Goal: Task Accomplishment & Management: Use online tool/utility

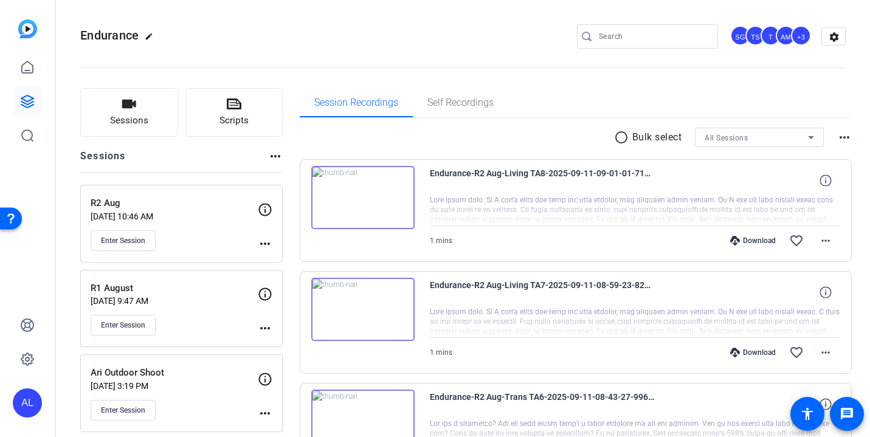
click at [650, 36] on input "Search" at bounding box center [653, 36] width 109 height 15
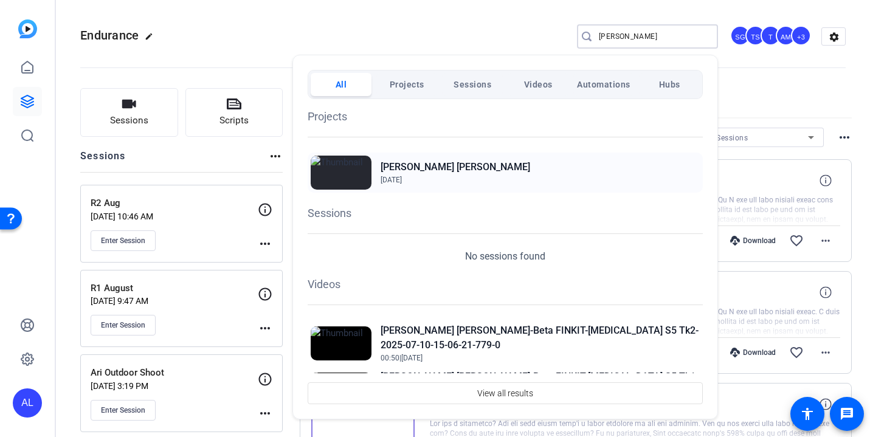
type input "[PERSON_NAME]"
click at [449, 167] on h2 "[PERSON_NAME] [PERSON_NAME]" at bounding box center [456, 167] width 150 height 15
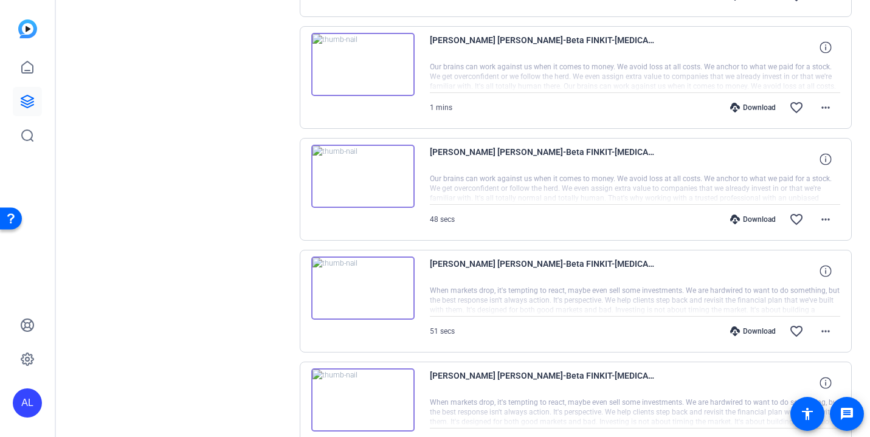
scroll to position [908, 0]
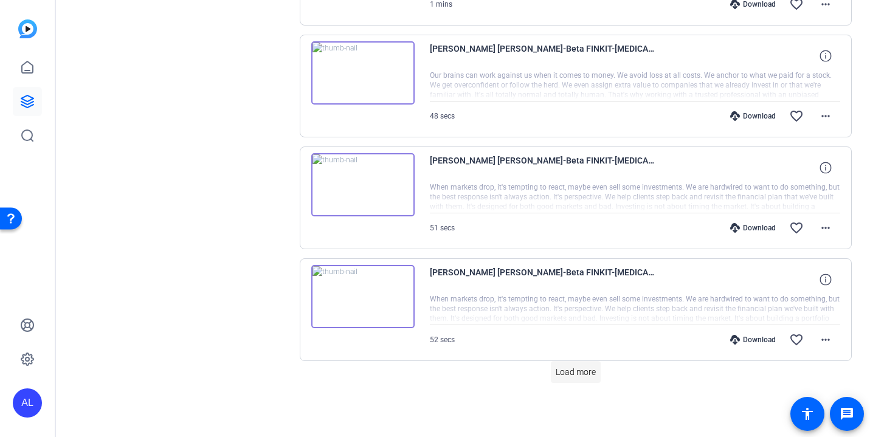
click at [581, 372] on span "Load more" at bounding box center [576, 372] width 40 height 13
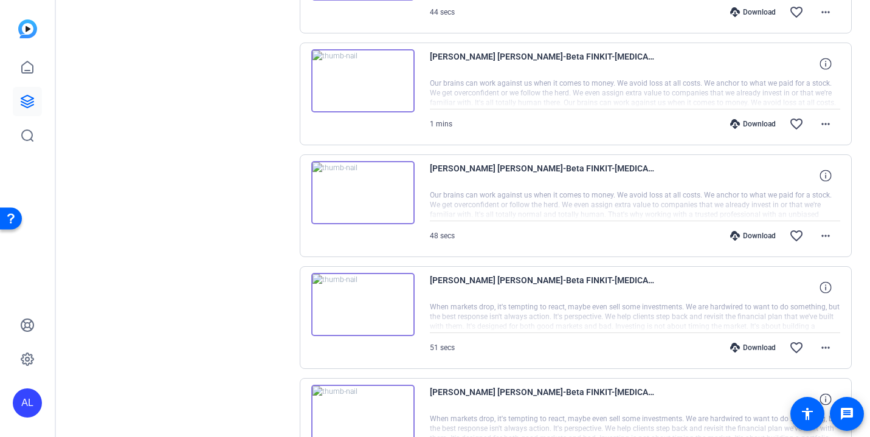
scroll to position [0, 0]
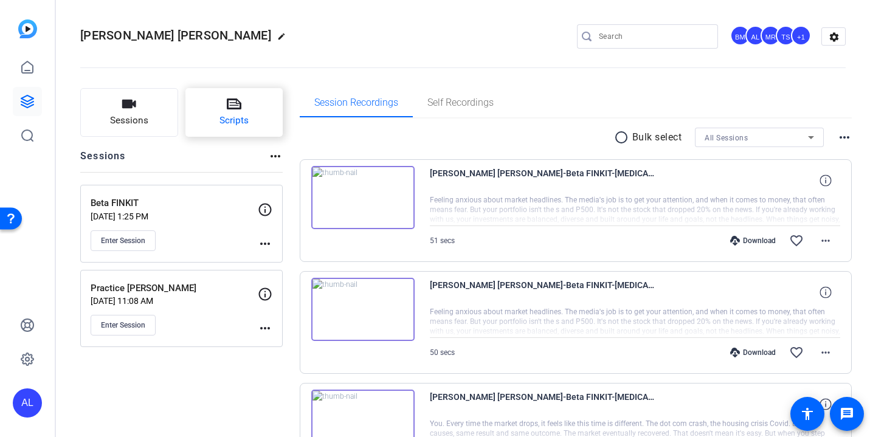
click at [240, 118] on span "Scripts" at bounding box center [234, 121] width 29 height 14
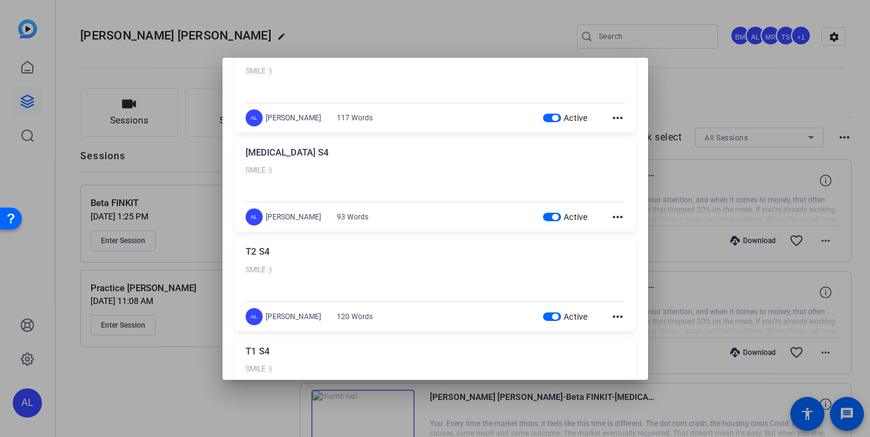
scroll to position [80, 0]
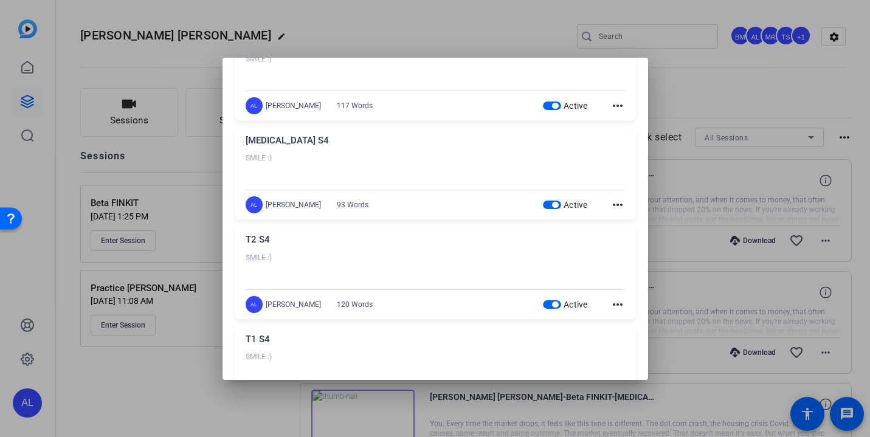
click at [555, 106] on span "button" at bounding box center [555, 106] width 6 height 6
click at [550, 206] on span "button" at bounding box center [552, 205] width 18 height 9
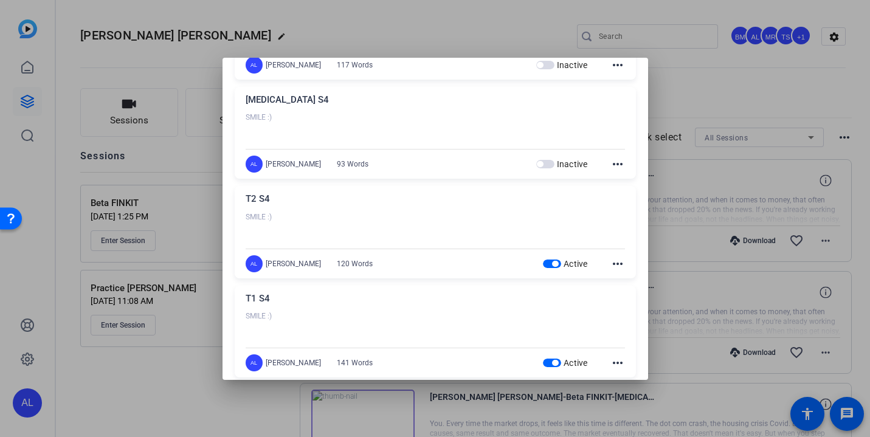
scroll to position [153, 0]
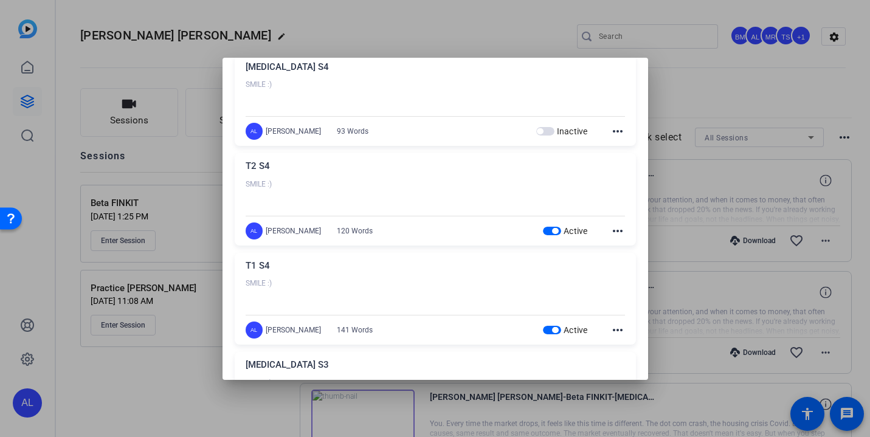
click at [555, 232] on span "button" at bounding box center [555, 231] width 6 height 6
click at [554, 328] on span "button" at bounding box center [555, 330] width 6 height 6
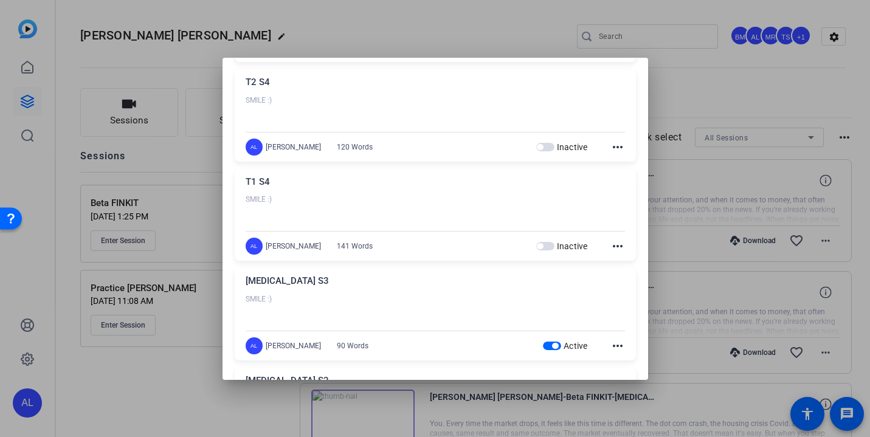
scroll to position [260, 0]
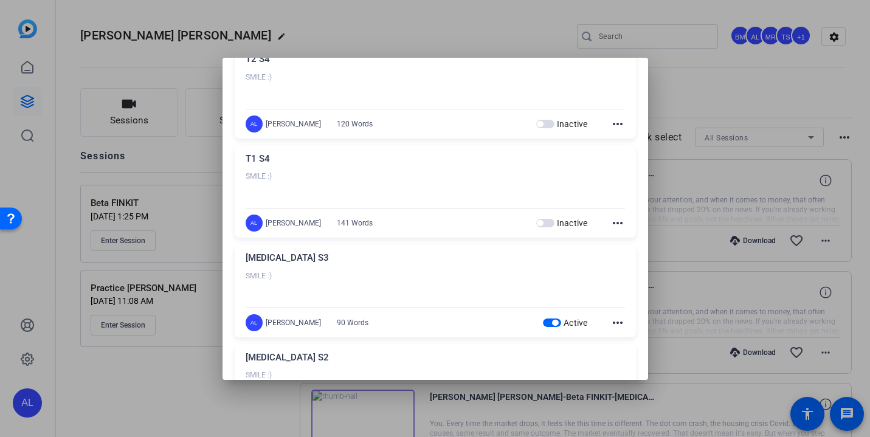
click at [555, 326] on span "button" at bounding box center [552, 323] width 18 height 9
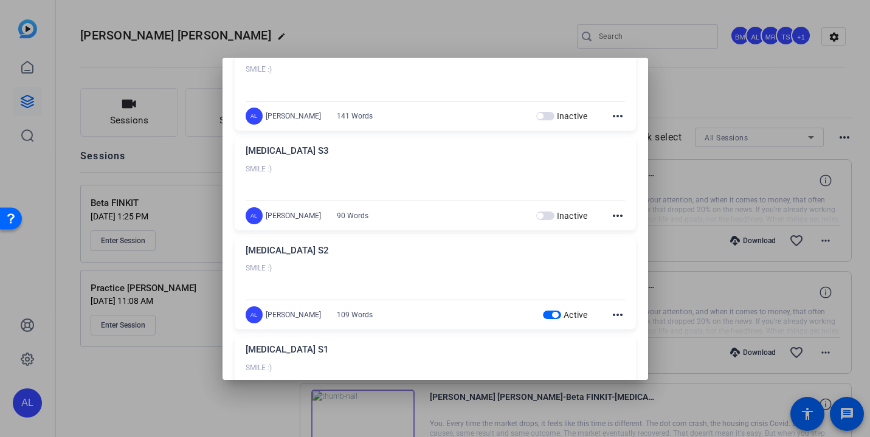
click at [555, 312] on span "button" at bounding box center [555, 315] width 6 height 6
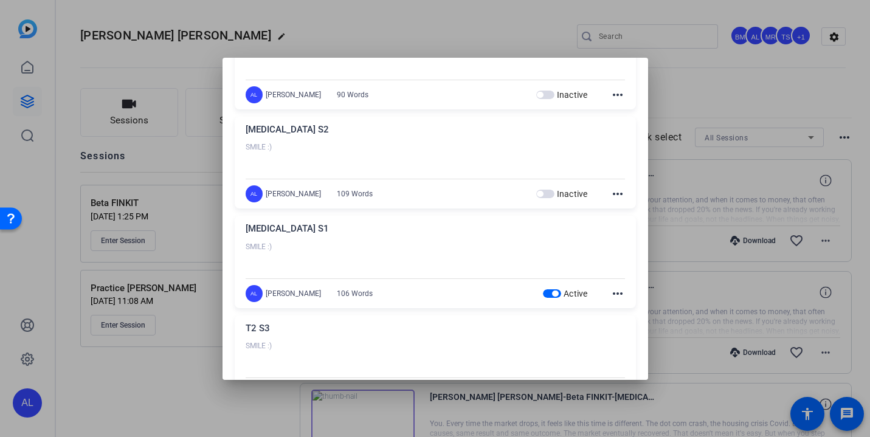
click at [554, 296] on span "button" at bounding box center [555, 294] width 6 height 6
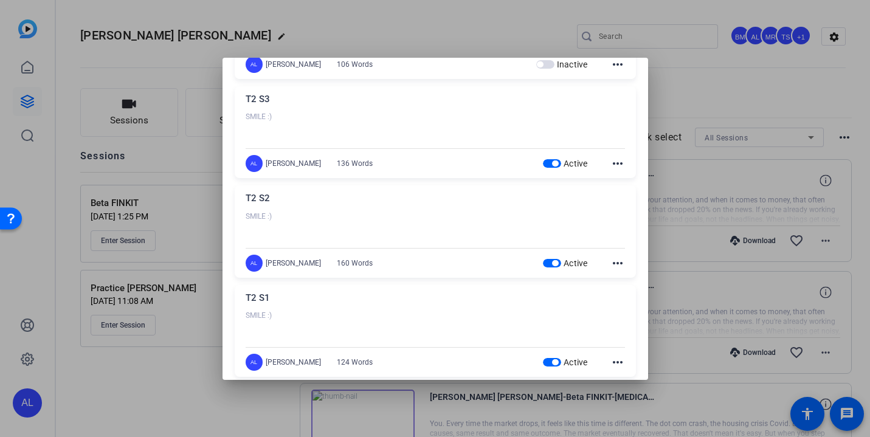
scroll to position [726, 0]
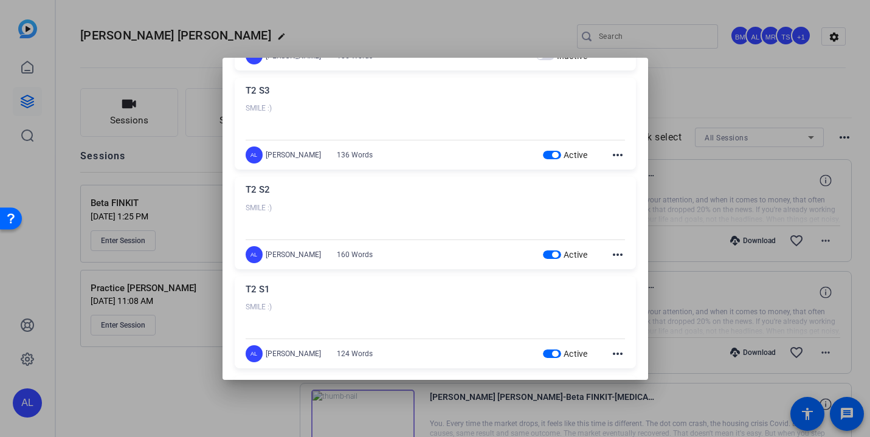
click at [552, 154] on span "button" at bounding box center [555, 155] width 6 height 6
click at [554, 257] on span "button" at bounding box center [555, 255] width 6 height 6
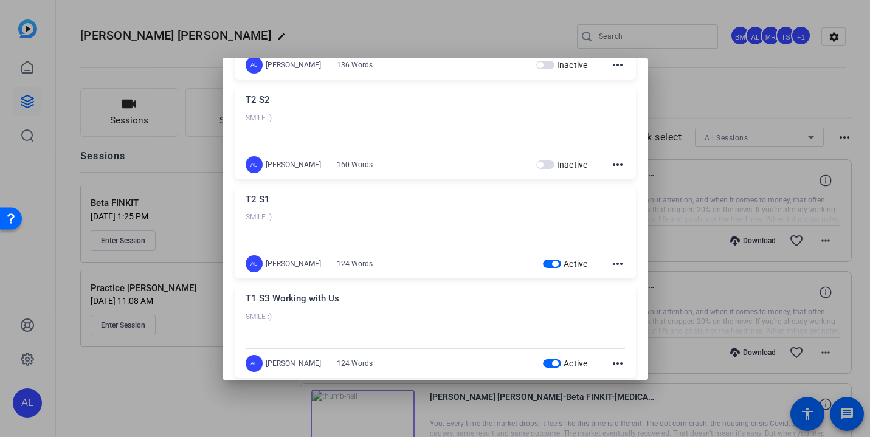
click at [553, 263] on span "button" at bounding box center [555, 264] width 6 height 6
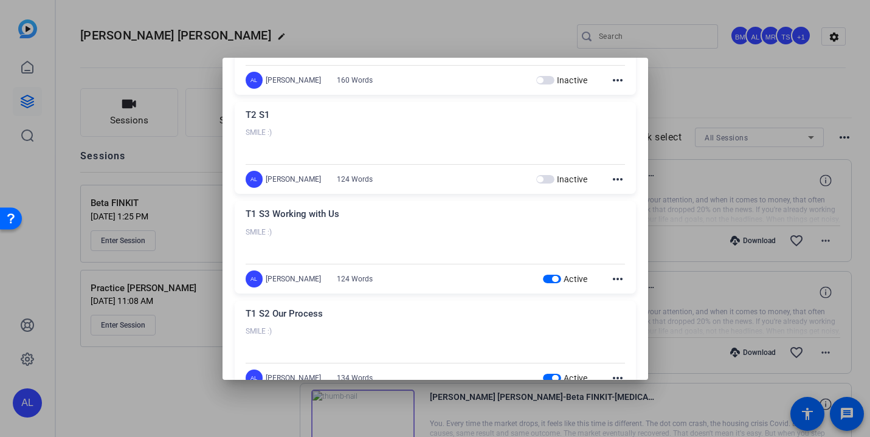
click at [550, 280] on span "button" at bounding box center [552, 279] width 18 height 9
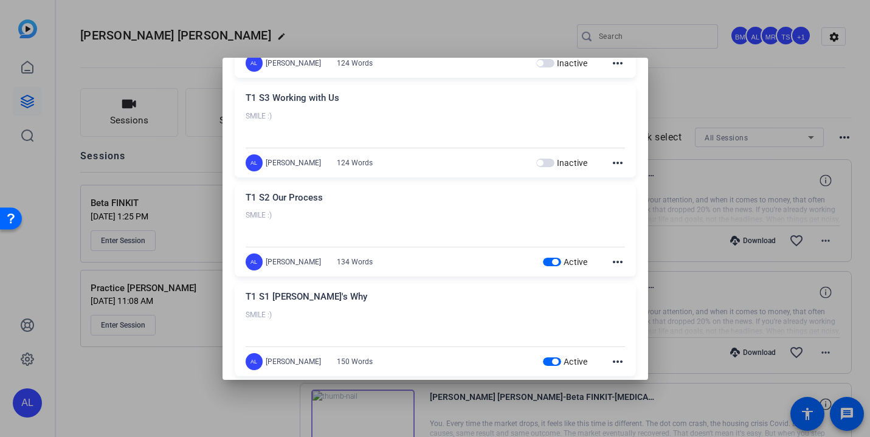
click at [553, 262] on span "button" at bounding box center [555, 262] width 6 height 6
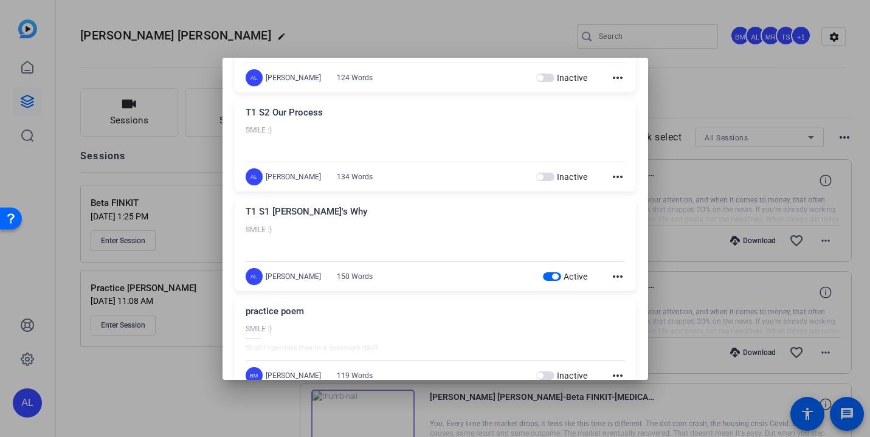
click at [553, 277] on span "button" at bounding box center [555, 277] width 6 height 6
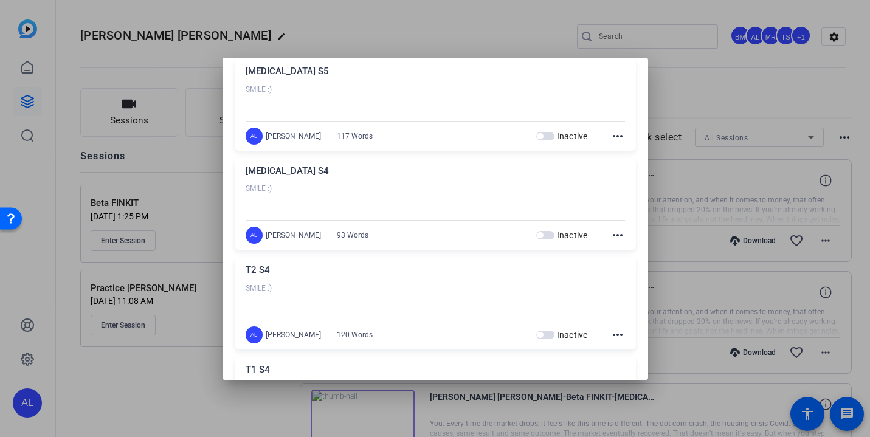
scroll to position [0, 0]
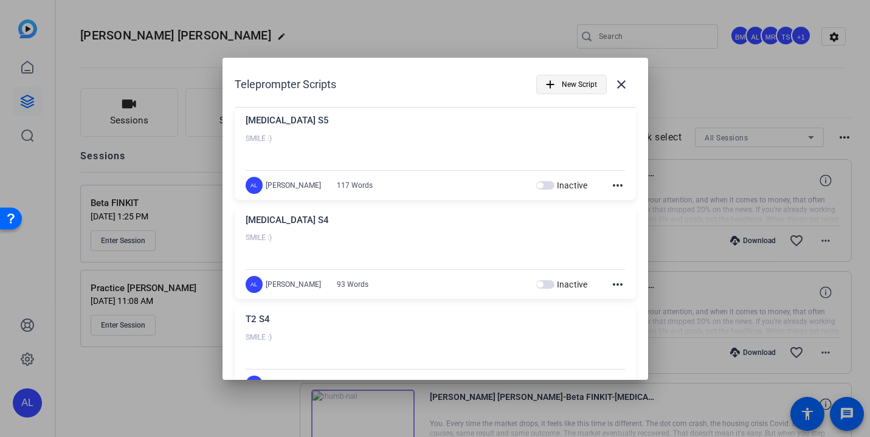
click at [579, 80] on span "New Script" at bounding box center [579, 84] width 35 height 23
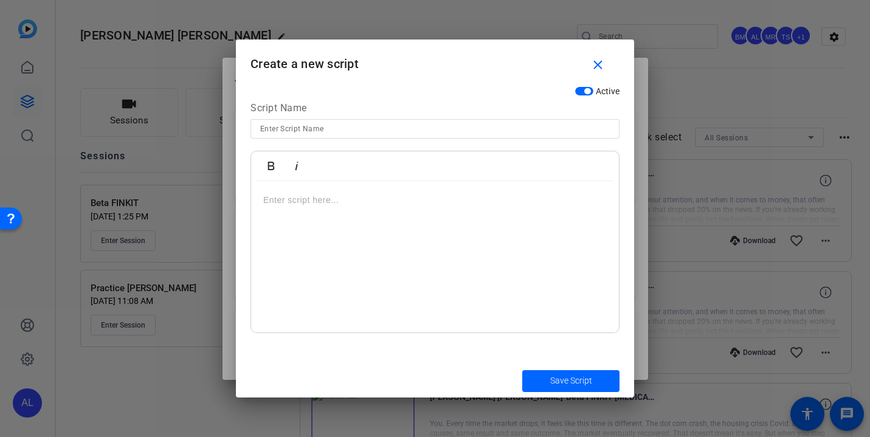
click at [464, 130] on input at bounding box center [435, 129] width 350 height 15
type input "T1 S1"
click at [518, 223] on div at bounding box center [435, 257] width 368 height 152
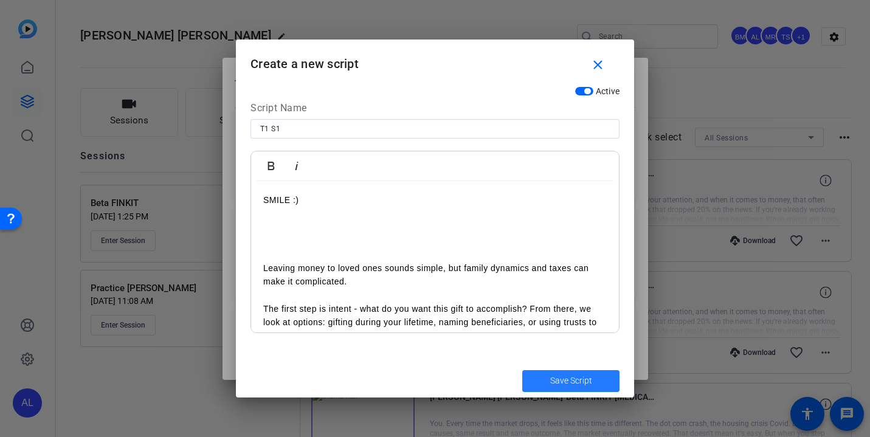
click at [583, 387] on span "Save Script" at bounding box center [571, 381] width 42 height 13
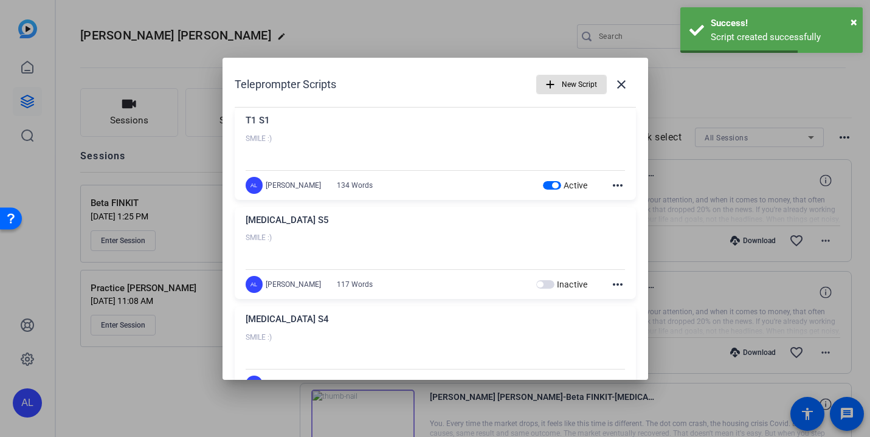
click at [576, 87] on span "New Script" at bounding box center [579, 84] width 35 height 23
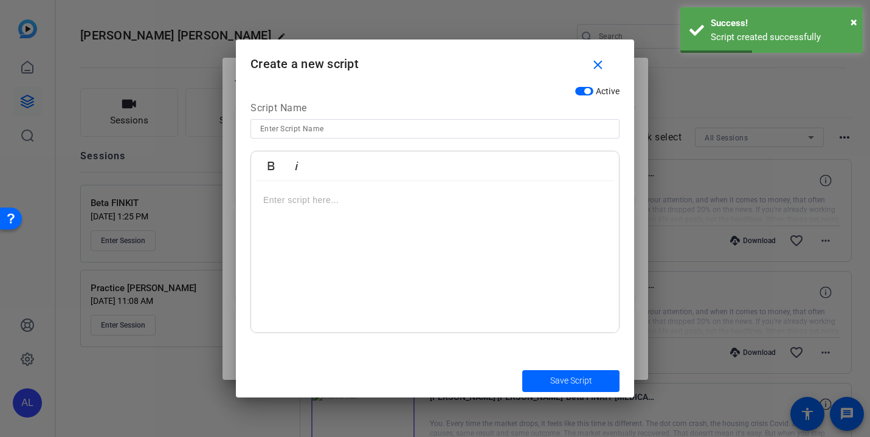
click at [396, 131] on input at bounding box center [435, 129] width 350 height 15
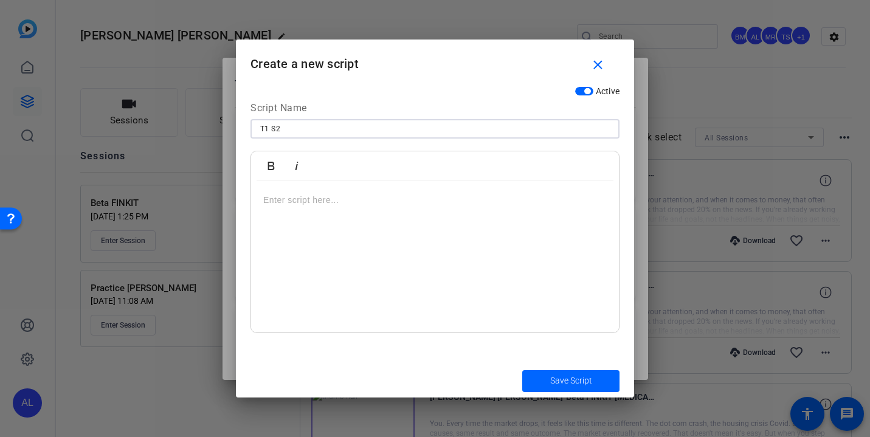
type input "T1 S2"
click at [393, 215] on div at bounding box center [435, 257] width 368 height 152
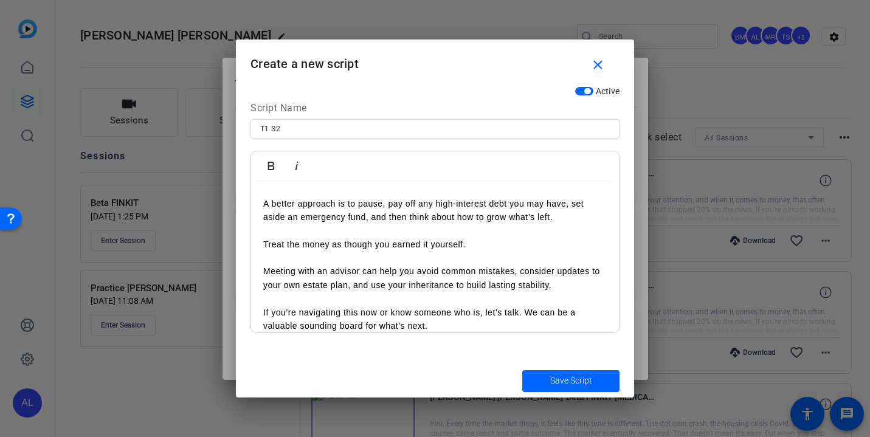
scroll to position [171, 0]
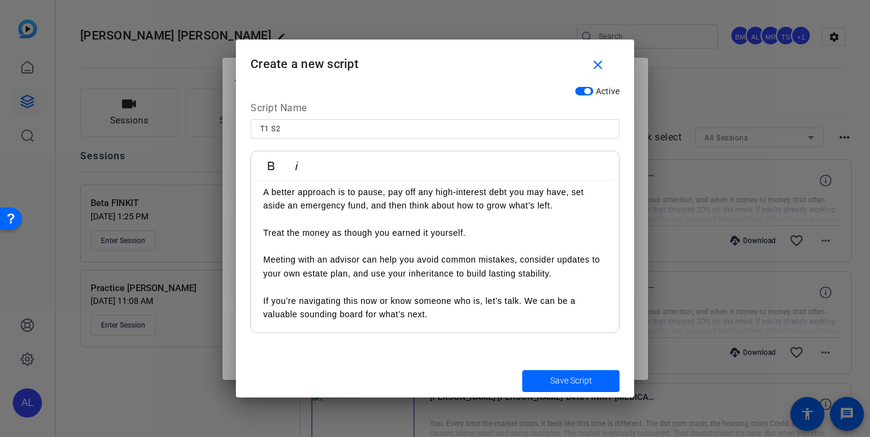
click at [571, 378] on span "Save Script" at bounding box center [571, 381] width 42 height 13
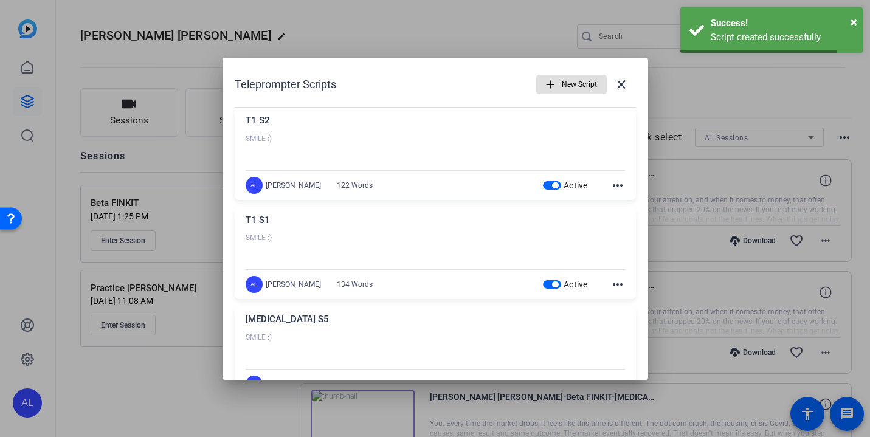
click at [576, 88] on span "New Script" at bounding box center [579, 84] width 35 height 23
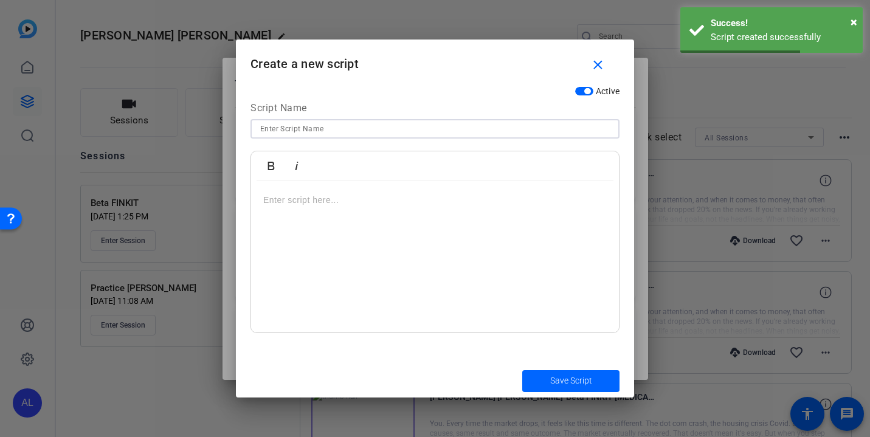
click at [380, 127] on input at bounding box center [435, 129] width 350 height 15
type input "S"
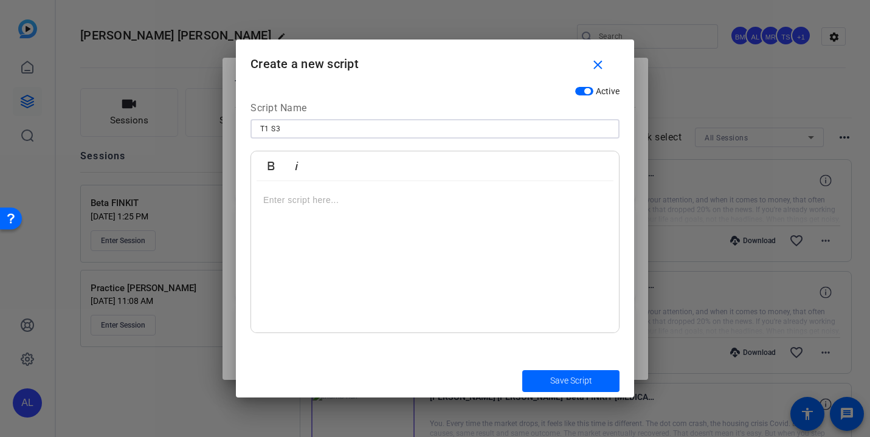
type input "T1 S3"
click at [341, 203] on p at bounding box center [435, 199] width 344 height 13
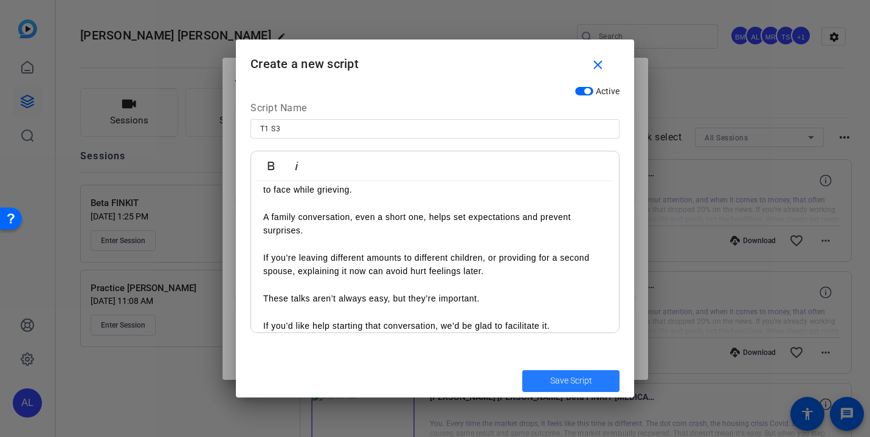
click at [576, 377] on span "Save Script" at bounding box center [571, 381] width 42 height 13
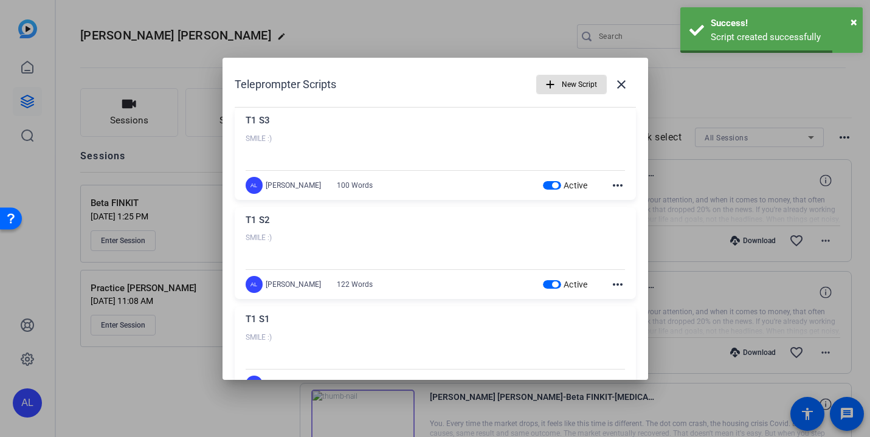
click at [592, 82] on span "New Script" at bounding box center [579, 84] width 35 height 23
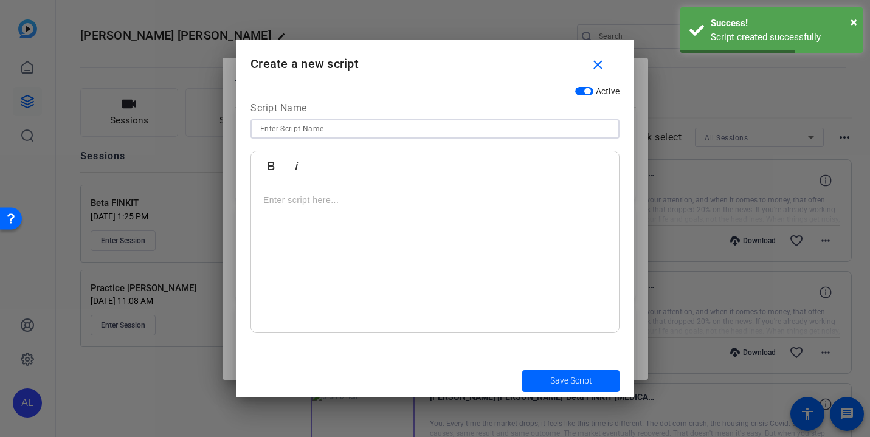
click at [390, 128] on input at bounding box center [435, 129] width 350 height 15
type input "T1 S4"
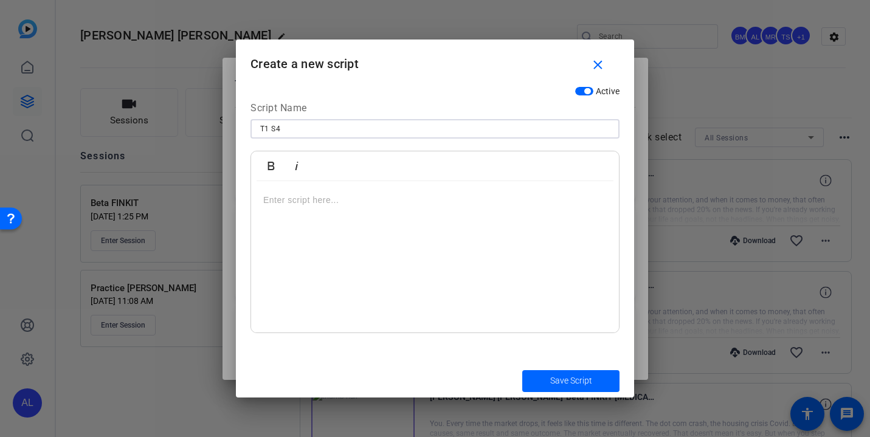
click at [319, 201] on p at bounding box center [435, 199] width 344 height 13
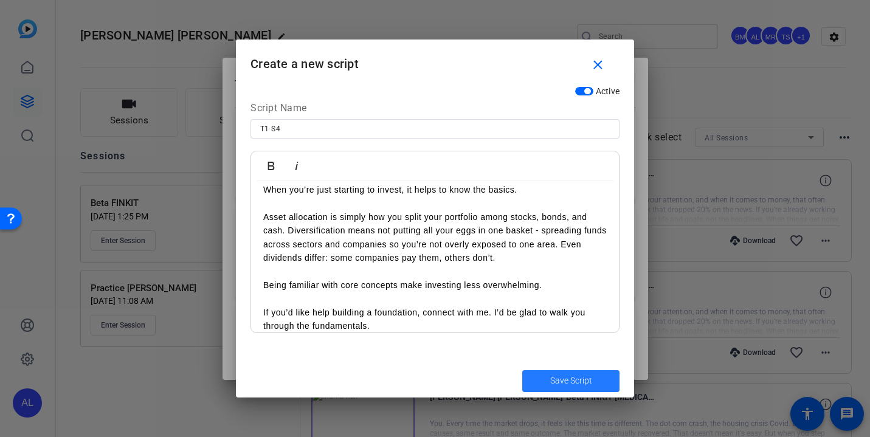
click at [568, 389] on span "submit" at bounding box center [570, 381] width 97 height 29
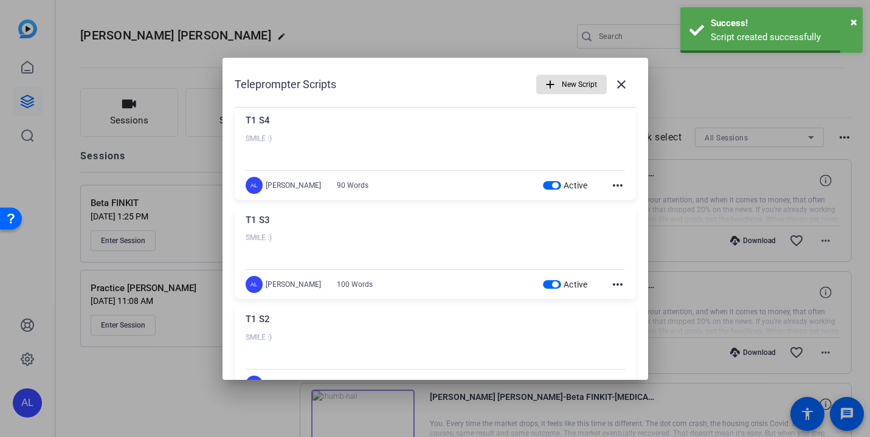
click at [584, 82] on span "New Script" at bounding box center [579, 84] width 35 height 23
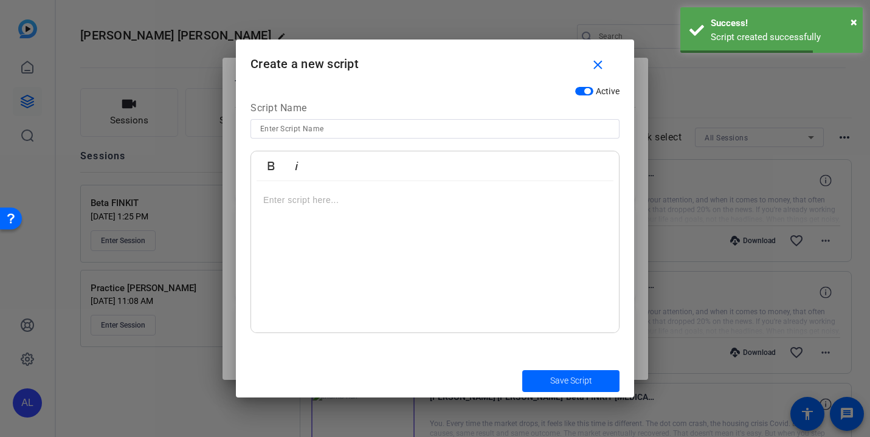
click at [420, 128] on input at bounding box center [435, 129] width 350 height 15
type input "T1 S5"
click at [370, 224] on div at bounding box center [435, 257] width 368 height 152
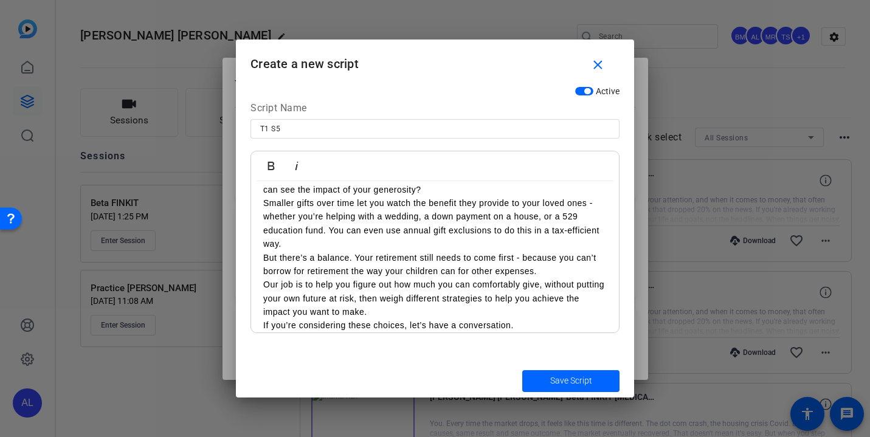
scroll to position [0, 0]
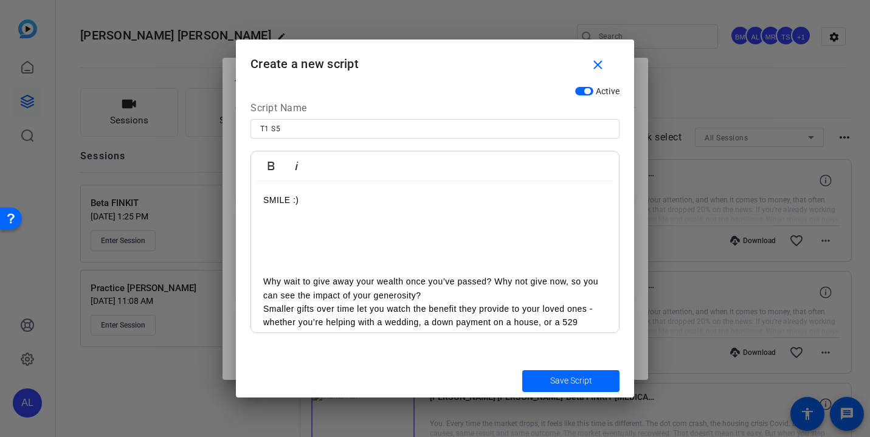
click at [477, 296] on p "Why wait to give away your wealth once you’ve passed? Why not give now, so you …" at bounding box center [435, 288] width 344 height 27
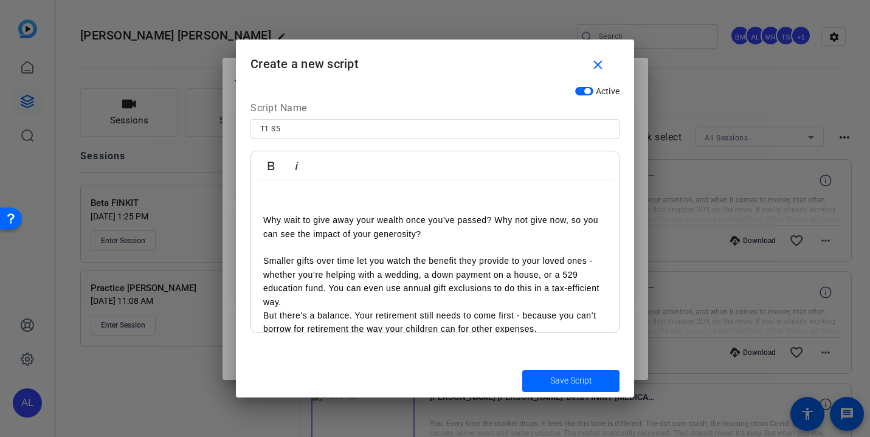
scroll to position [78, 0]
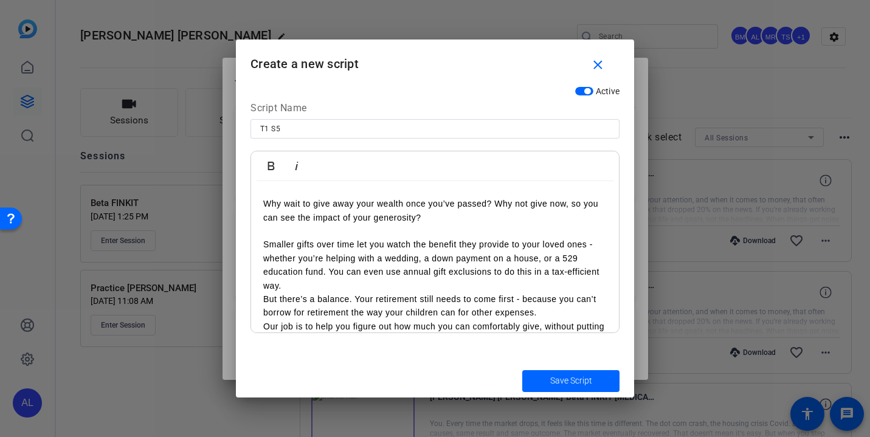
click at [466, 287] on p "Smaller gifts over time let you watch the benefit they provide to your loved on…" at bounding box center [435, 265] width 344 height 55
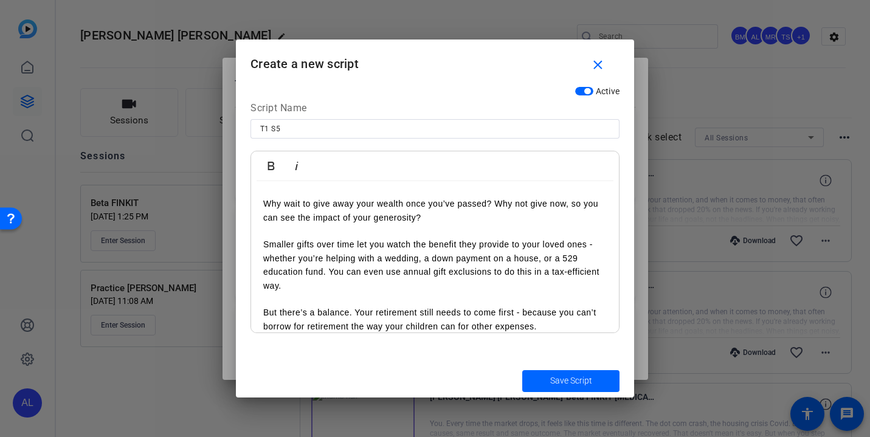
scroll to position [145, 0]
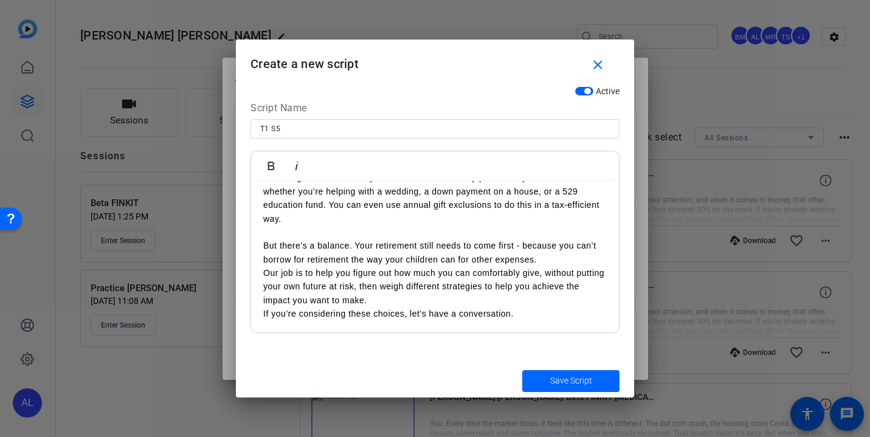
click at [544, 256] on p "But there’s a balance. Your retirement still needs to come first - because you …" at bounding box center [435, 252] width 344 height 27
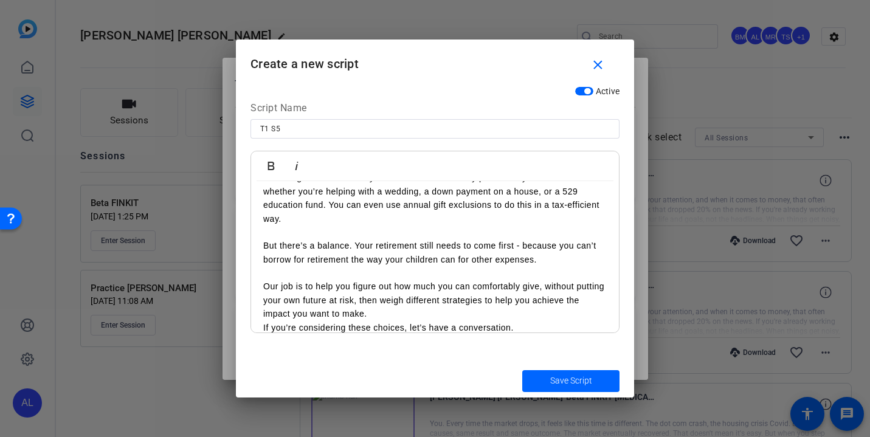
click at [488, 313] on p "Our job is to help you figure out how much you can comfortably give, without pu…" at bounding box center [435, 300] width 344 height 41
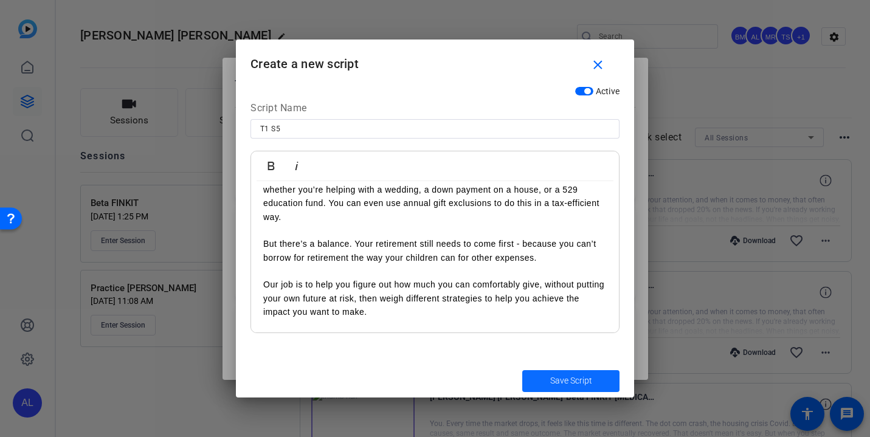
click at [565, 378] on span "Save Script" at bounding box center [571, 381] width 42 height 13
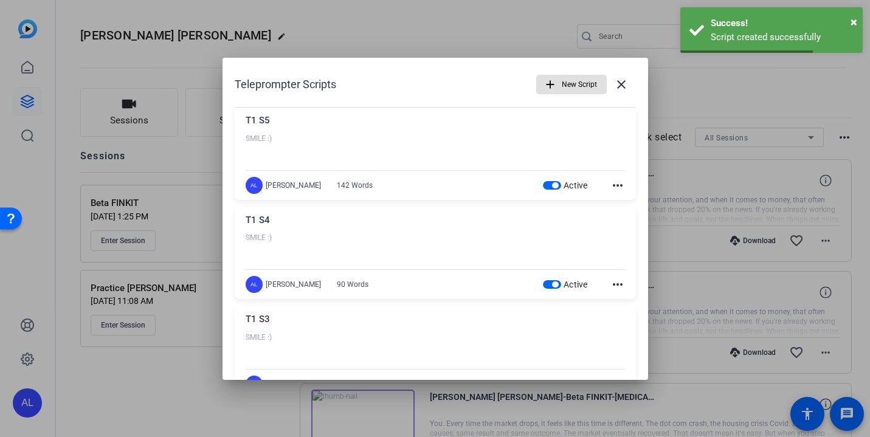
click at [569, 86] on span "New Script" at bounding box center [579, 84] width 35 height 23
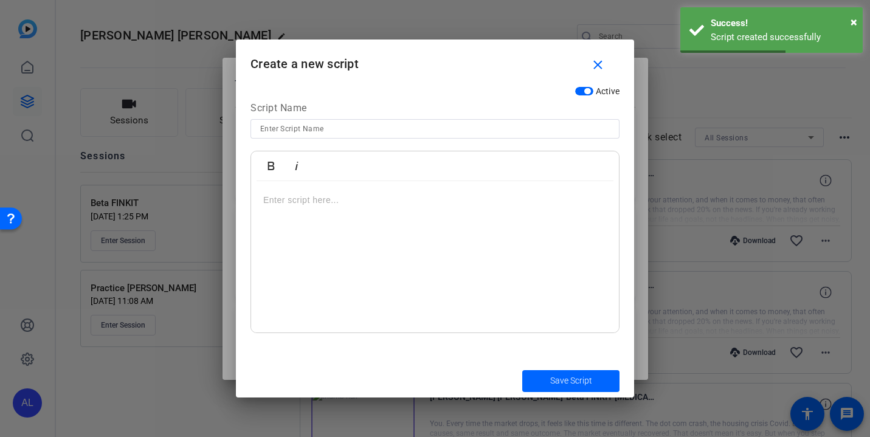
click at [412, 130] on input at bounding box center [435, 129] width 350 height 15
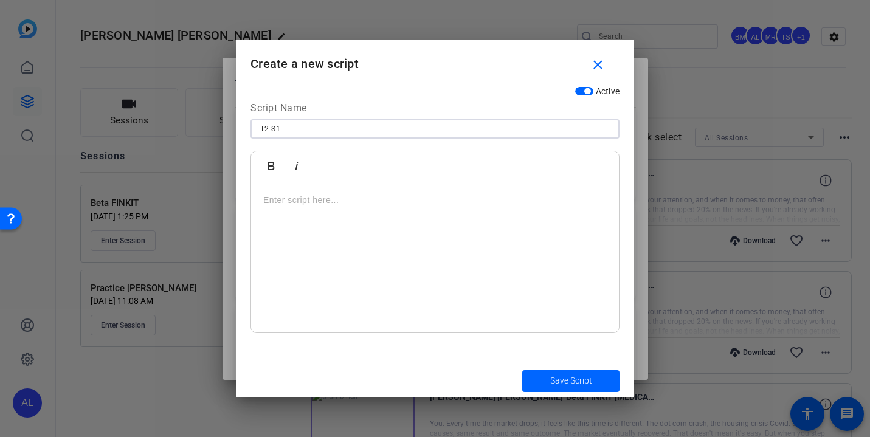
type input "T2 S1"
click at [333, 218] on div at bounding box center [435, 257] width 368 height 152
click at [440, 136] on input "T2 S1" at bounding box center [435, 129] width 350 height 15
click at [368, 241] on div "SMILE :)" at bounding box center [435, 257] width 368 height 152
click at [595, 68] on mat-icon "close" at bounding box center [597, 65] width 15 height 15
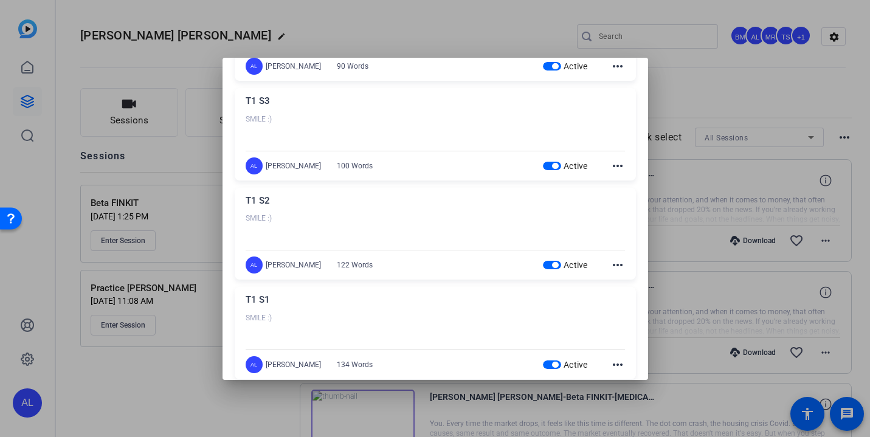
scroll to position [225, 0]
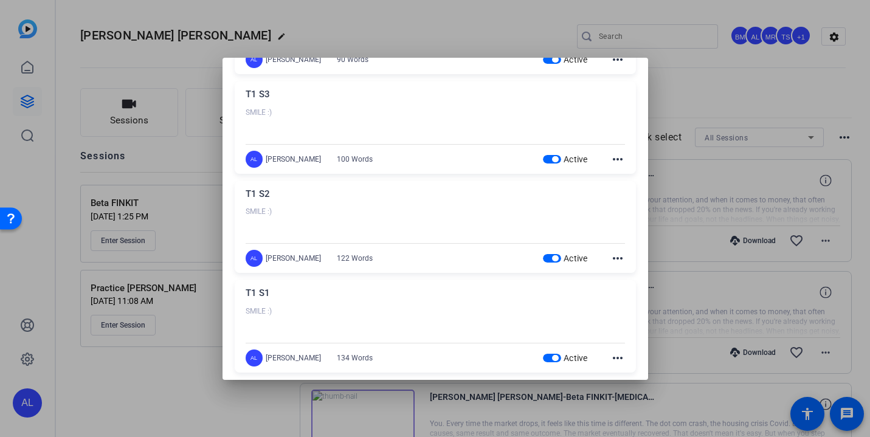
click at [617, 358] on mat-icon "more_horiz" at bounding box center [618, 358] width 15 height 15
click at [629, 379] on span "Edit" at bounding box center [644, 376] width 49 height 15
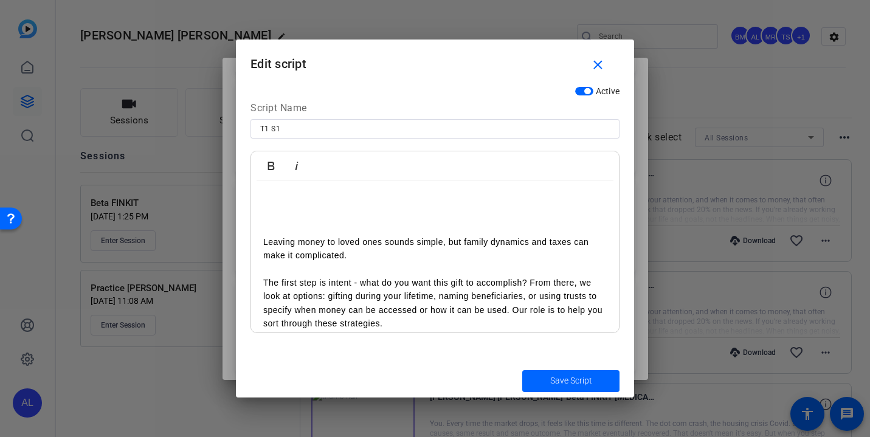
scroll to position [32, 0]
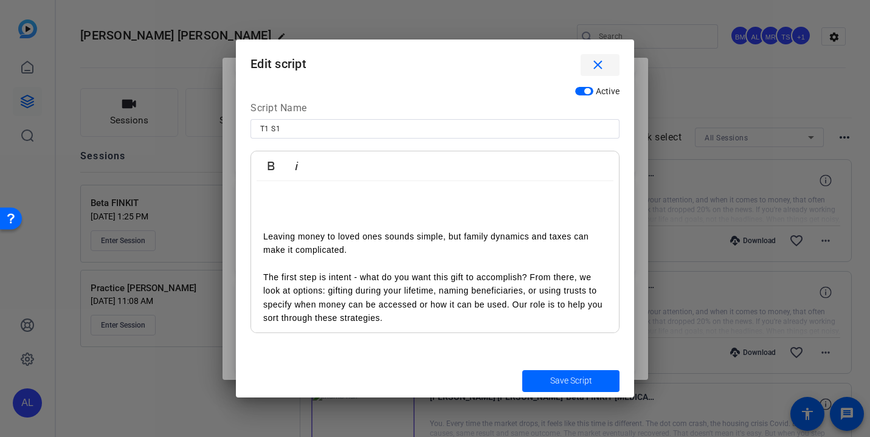
click at [598, 69] on mat-icon "close" at bounding box center [597, 65] width 15 height 15
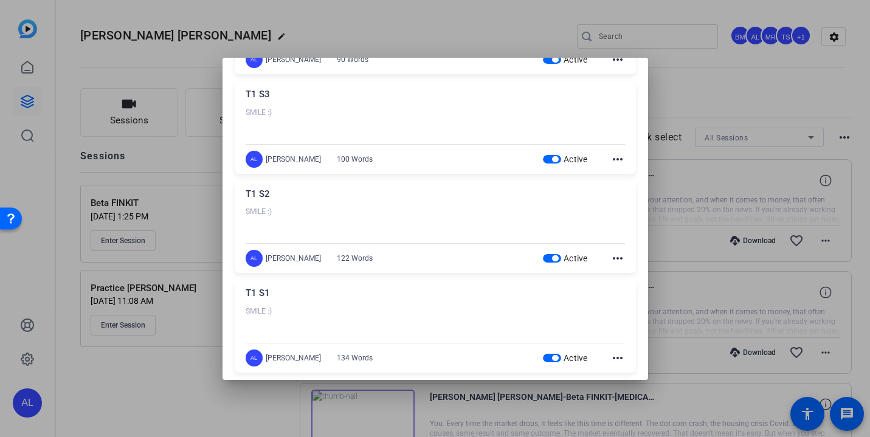
click at [618, 258] on mat-icon "more_horiz" at bounding box center [618, 258] width 15 height 15
click at [637, 273] on span "Edit" at bounding box center [644, 276] width 49 height 15
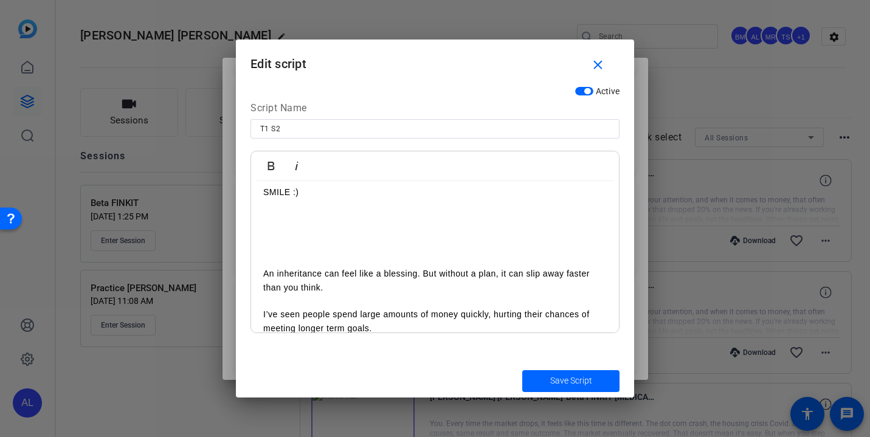
scroll to position [9, 0]
click at [606, 57] on span "button" at bounding box center [600, 64] width 39 height 29
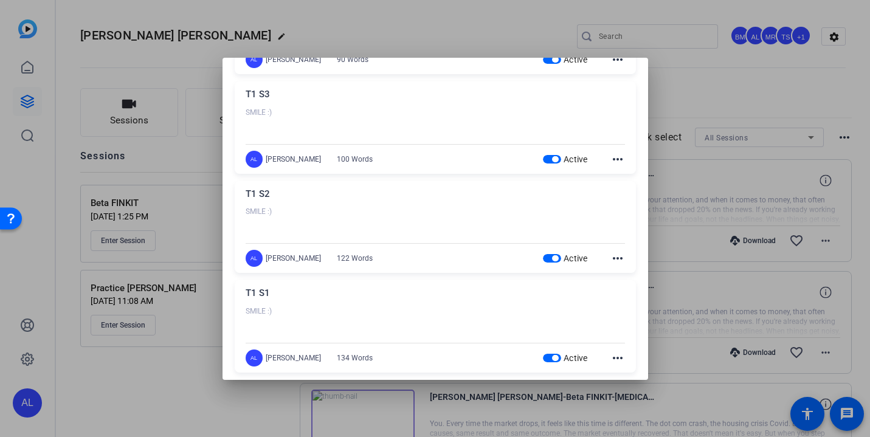
click at [615, 157] on mat-icon "more_horiz" at bounding box center [618, 159] width 15 height 15
click at [628, 171] on span "Edit" at bounding box center [644, 177] width 49 height 15
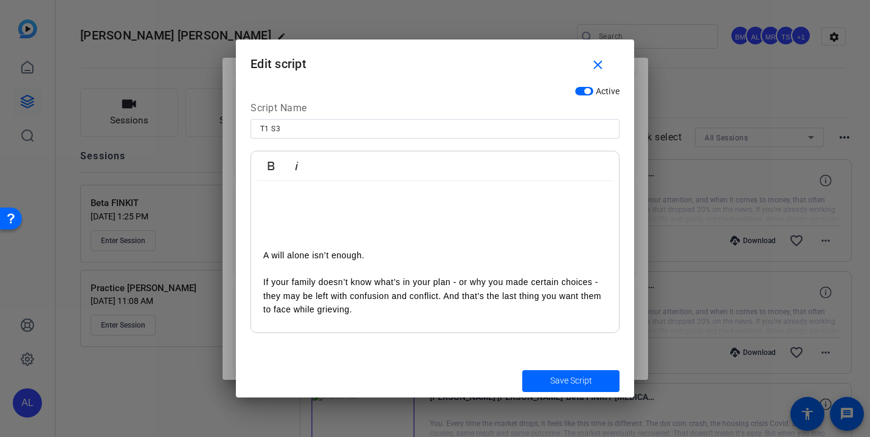
scroll to position [53, 0]
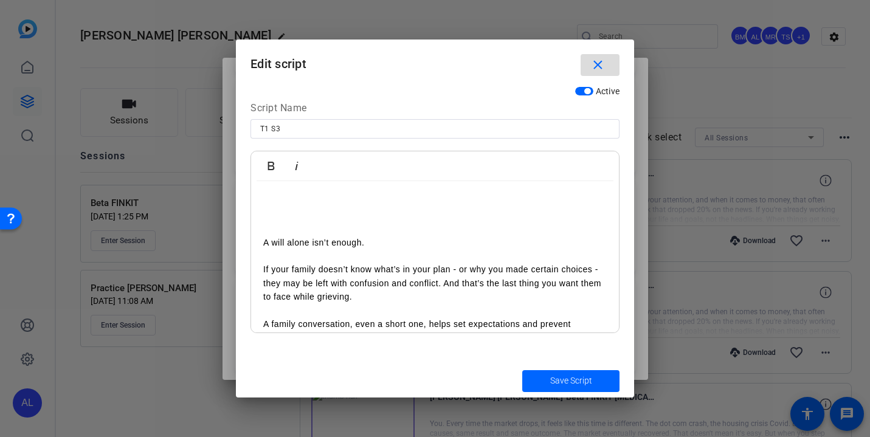
click at [599, 66] on mat-icon "close" at bounding box center [597, 65] width 15 height 15
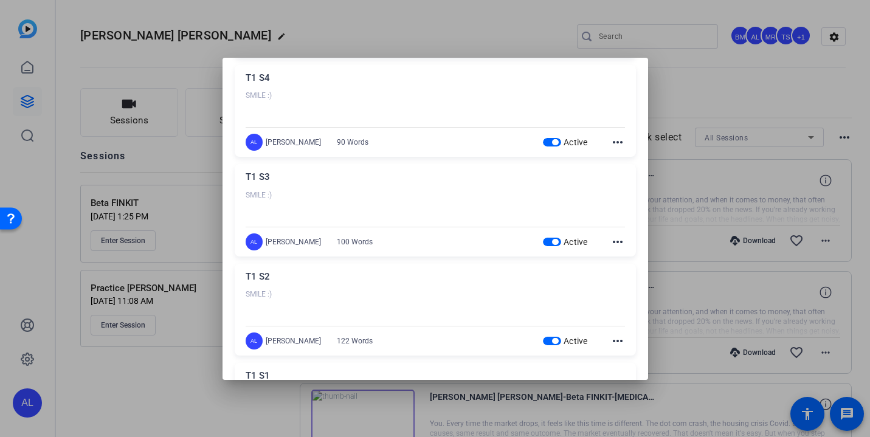
scroll to position [143, 0]
click at [615, 137] on mat-icon "more_horiz" at bounding box center [618, 141] width 15 height 15
click at [622, 162] on span "Edit" at bounding box center [644, 160] width 49 height 15
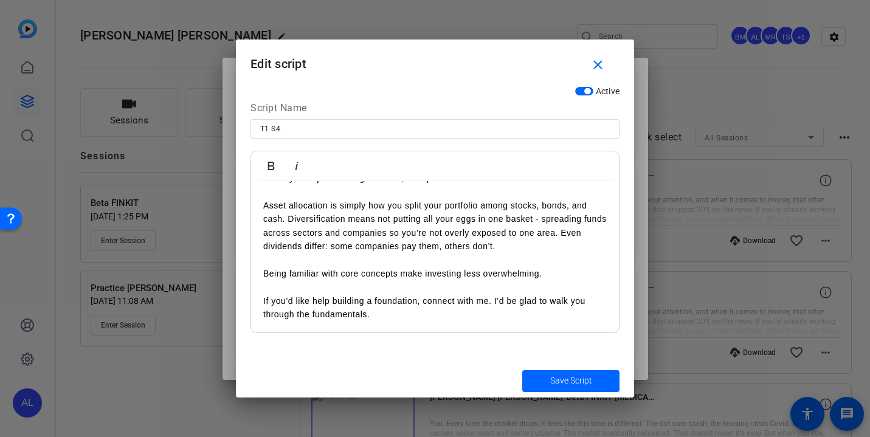
scroll to position [104, 0]
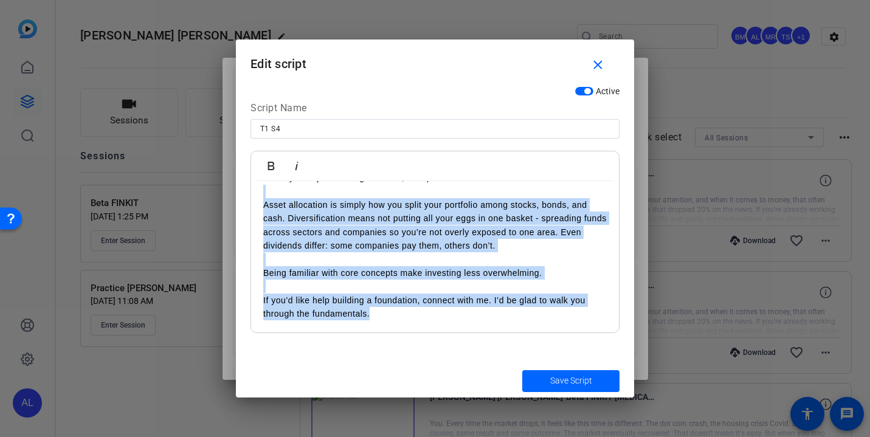
drag, startPoint x: 380, startPoint y: 316, endPoint x: 263, endPoint y: 191, distance: 171.7
click at [263, 191] on div "SMILE :) When you’re just starting to invest, it helps to know the basics. Asse…" at bounding box center [435, 205] width 368 height 256
click at [387, 320] on div "SMILE :) When you’re just starting to invest, it helps to know the basics. Asse…" at bounding box center [435, 205] width 368 height 256
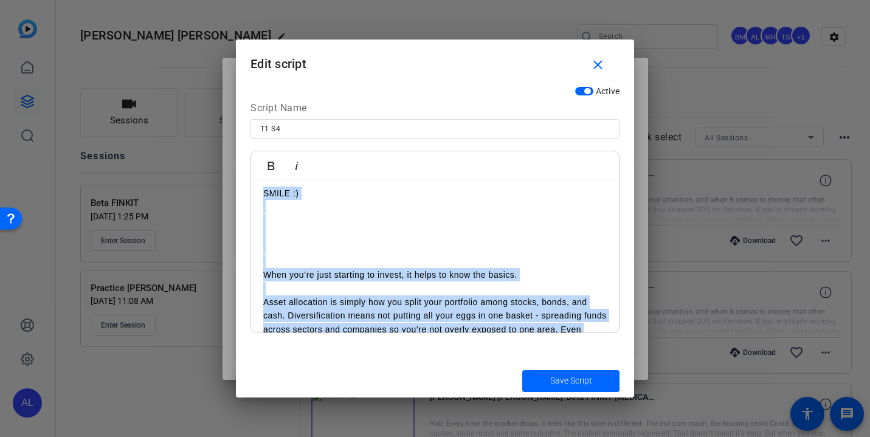
scroll to position [0, 0]
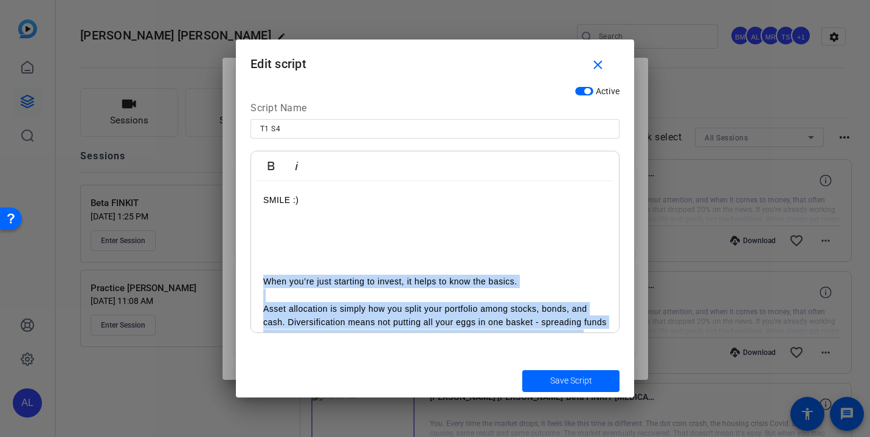
drag, startPoint x: 401, startPoint y: 319, endPoint x: 237, endPoint y: 275, distance: 169.3
click at [237, 275] on div "Active Script Name T1 S4 Bold Italic SMILE :) When you’re just starting to inve…" at bounding box center [435, 222] width 398 height 284
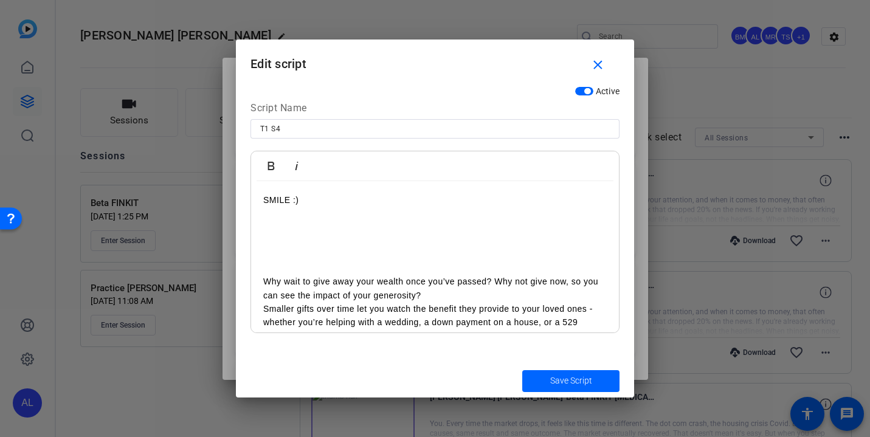
click at [444, 288] on p "Why wait to give away your wealth once you’ve passed? Why not give now, so you …" at bounding box center [435, 288] width 344 height 27
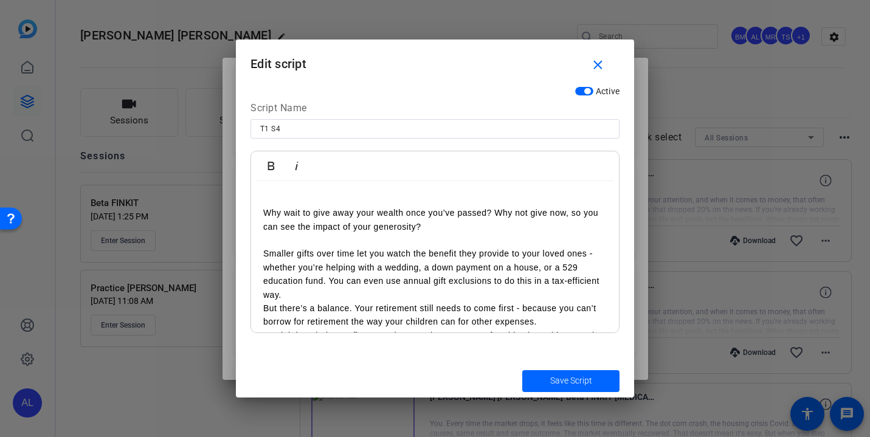
scroll to position [80, 0]
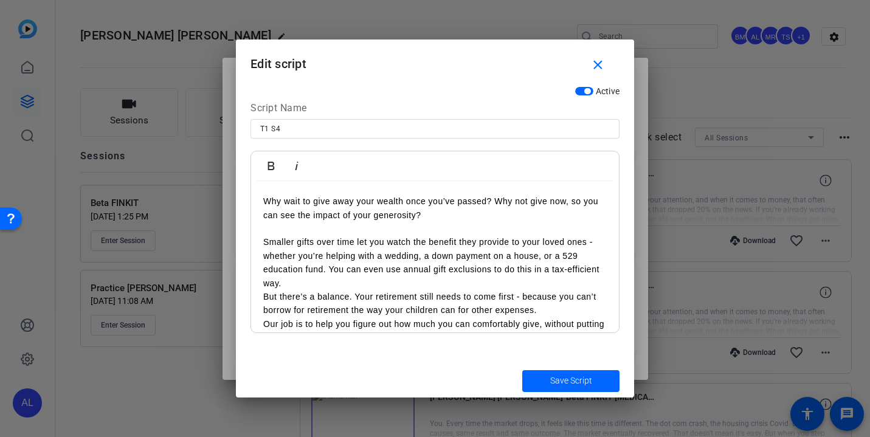
click at [474, 280] on p "Smaller gifts over time let you watch the benefit they provide to your loved on…" at bounding box center [435, 262] width 344 height 55
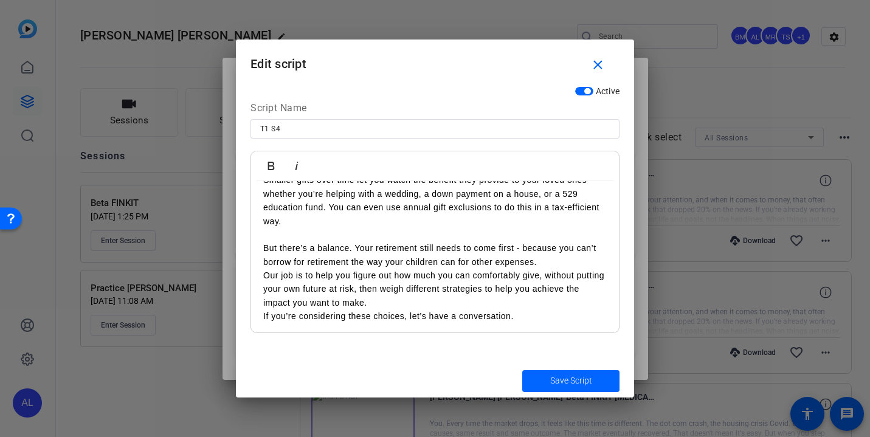
scroll to position [145, 0]
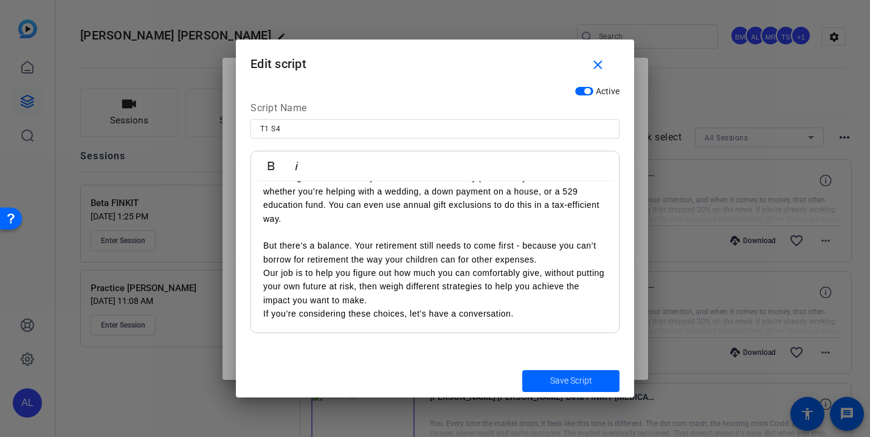
click at [562, 261] on p "But there’s a balance. Your retirement still needs to come first - because you …" at bounding box center [435, 252] width 344 height 27
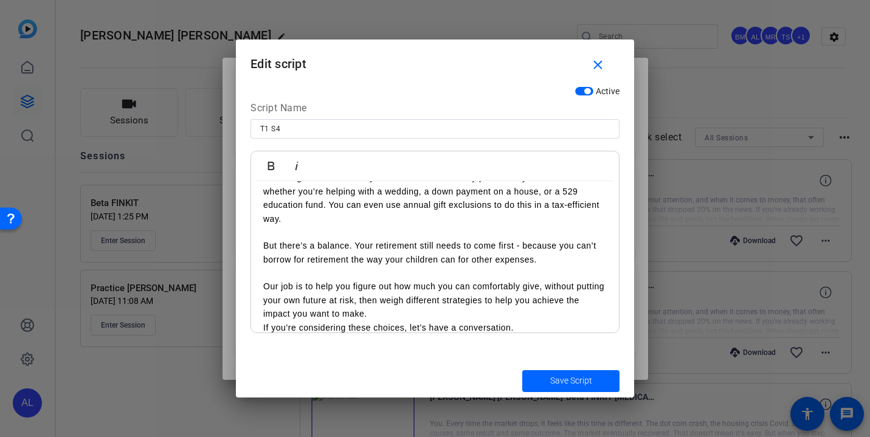
scroll to position [158, 0]
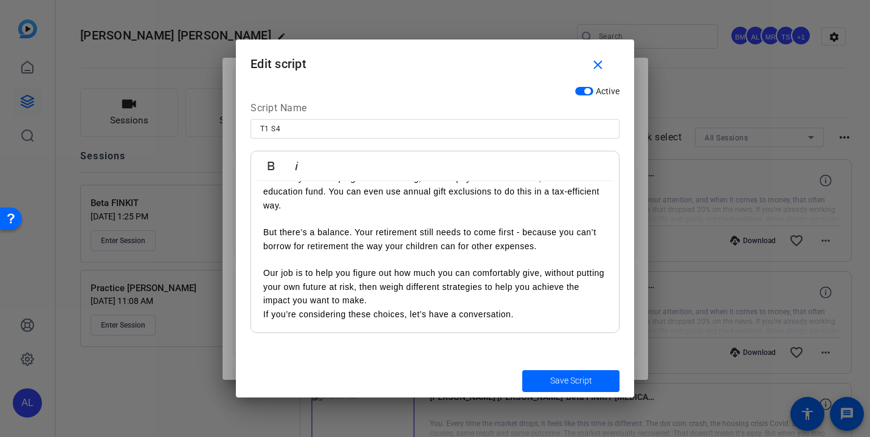
click at [432, 299] on p "Our job is to help you figure out how much you can comfortably give, without pu…" at bounding box center [435, 286] width 344 height 41
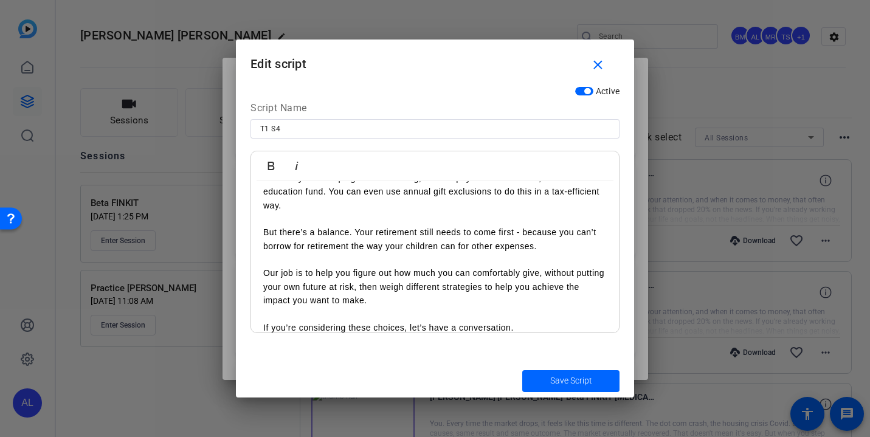
click at [569, 383] on span "Save Script" at bounding box center [571, 381] width 42 height 13
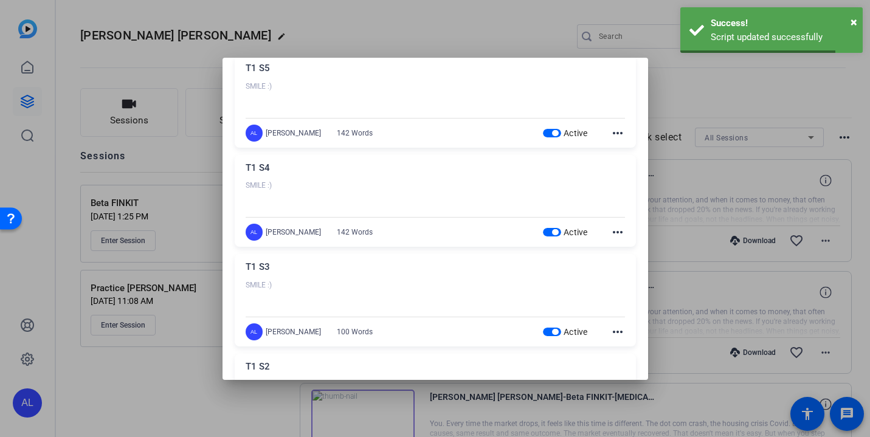
scroll to position [1, 0]
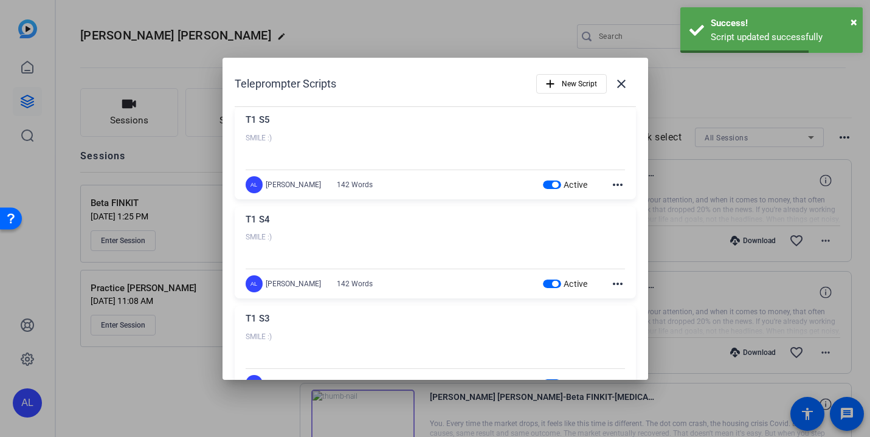
click at [621, 185] on mat-icon "more_horiz" at bounding box center [618, 185] width 15 height 15
click at [628, 204] on span "Edit" at bounding box center [644, 202] width 49 height 15
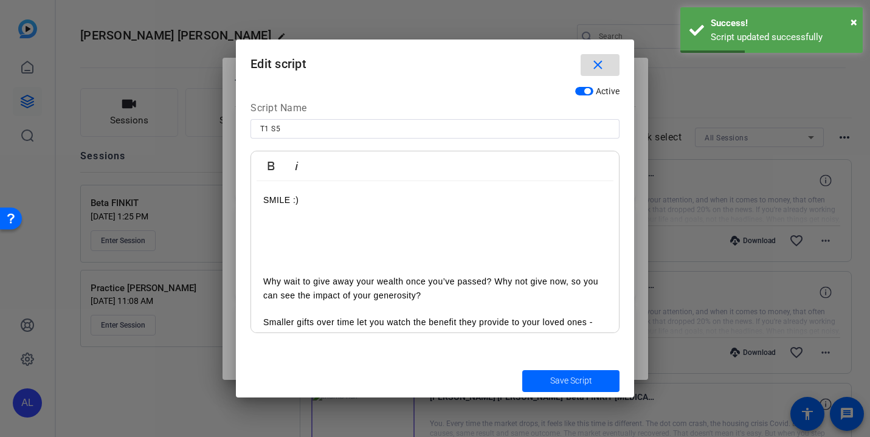
click at [599, 66] on mat-icon "close" at bounding box center [597, 65] width 15 height 15
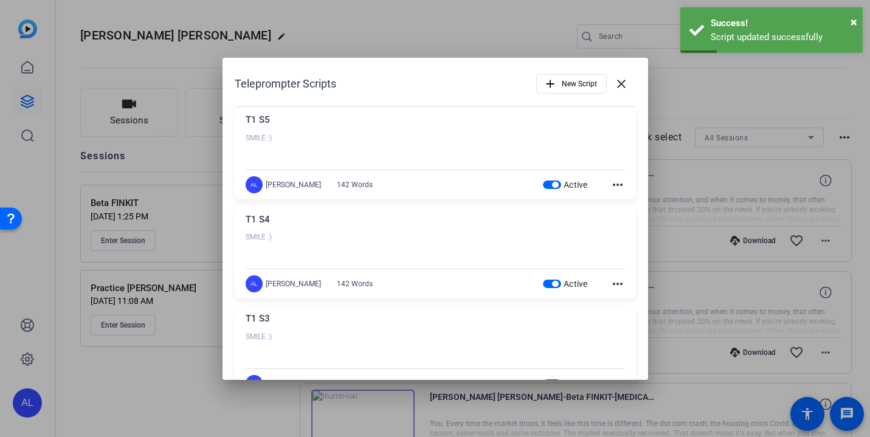
click at [620, 184] on mat-icon "more_horiz" at bounding box center [618, 185] width 15 height 15
click at [632, 225] on span "Delete" at bounding box center [644, 217] width 49 height 15
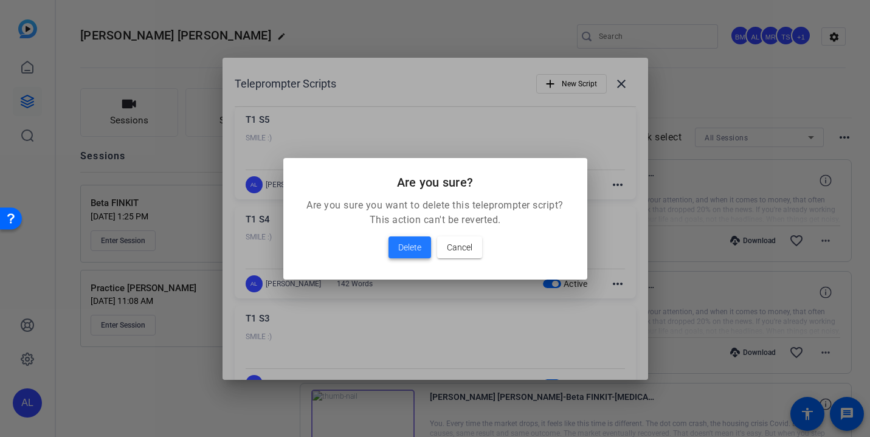
click at [404, 248] on span "Delete" at bounding box center [409, 247] width 23 height 15
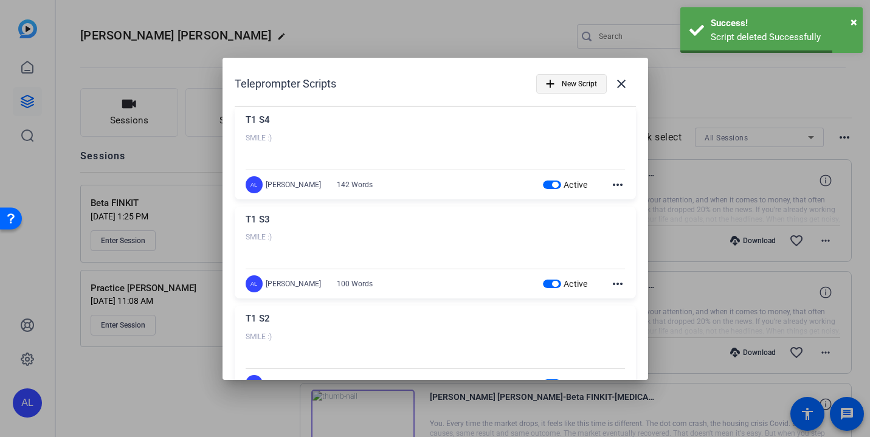
click at [582, 85] on span "New Script" at bounding box center [579, 83] width 35 height 23
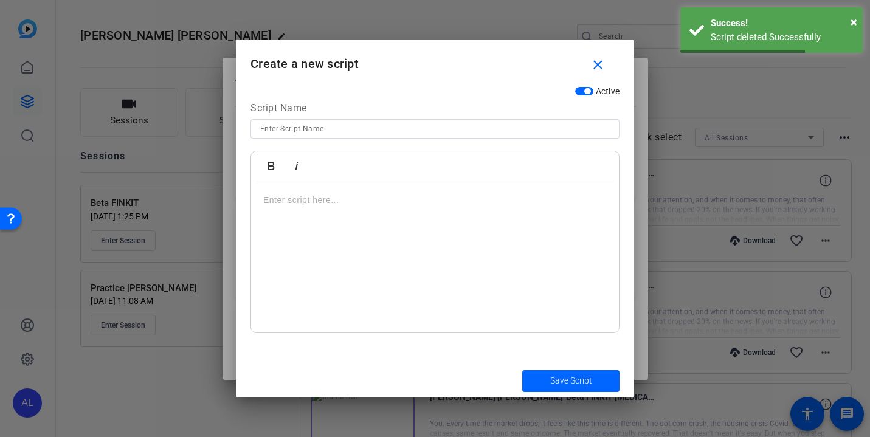
click at [399, 128] on input at bounding box center [435, 129] width 350 height 15
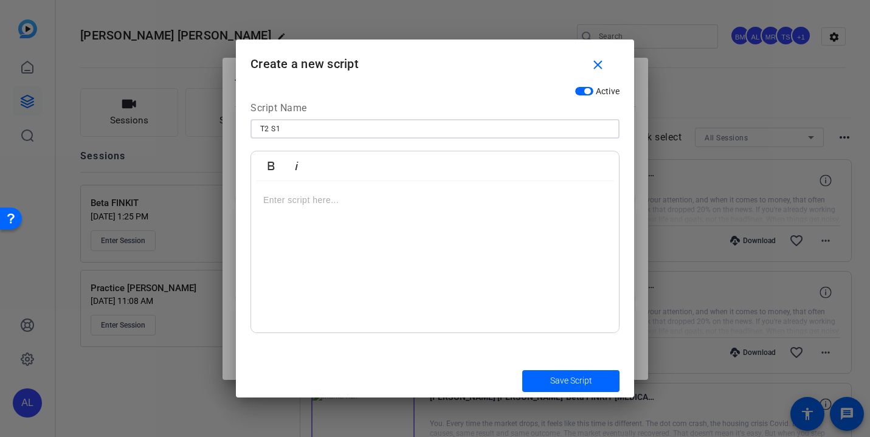
type input "T2 S1"
click at [420, 192] on div at bounding box center [435, 257] width 368 height 152
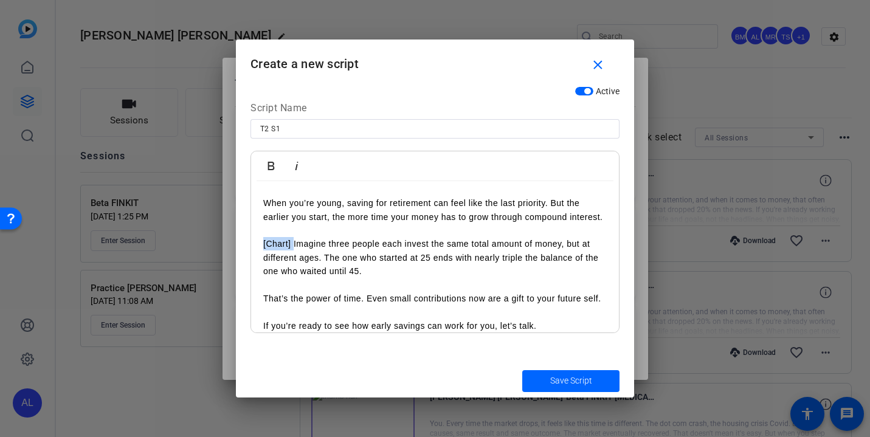
drag, startPoint x: 293, startPoint y: 244, endPoint x: 238, endPoint y: 244, distance: 55.3
click at [238, 244] on div "Active Script Name T2 S1 Bold Italic SMILE :) When you’re young, saving for ret…" at bounding box center [435, 222] width 398 height 284
click at [584, 381] on span "Save Script" at bounding box center [571, 381] width 42 height 13
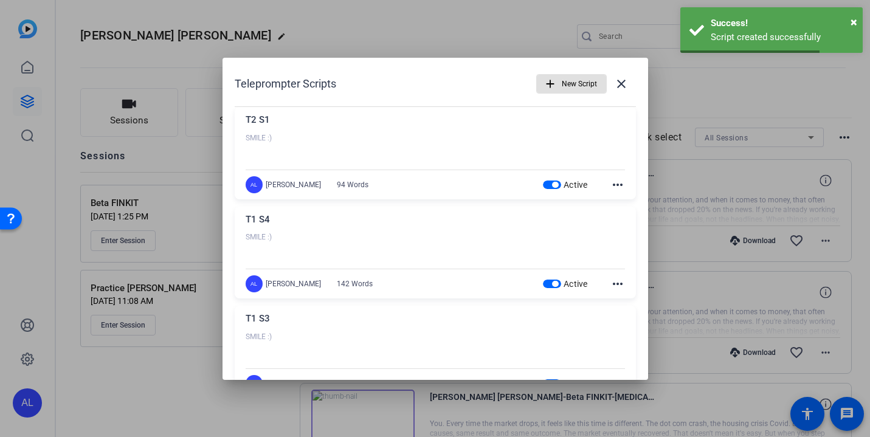
click at [575, 87] on span "New Script" at bounding box center [579, 83] width 35 height 23
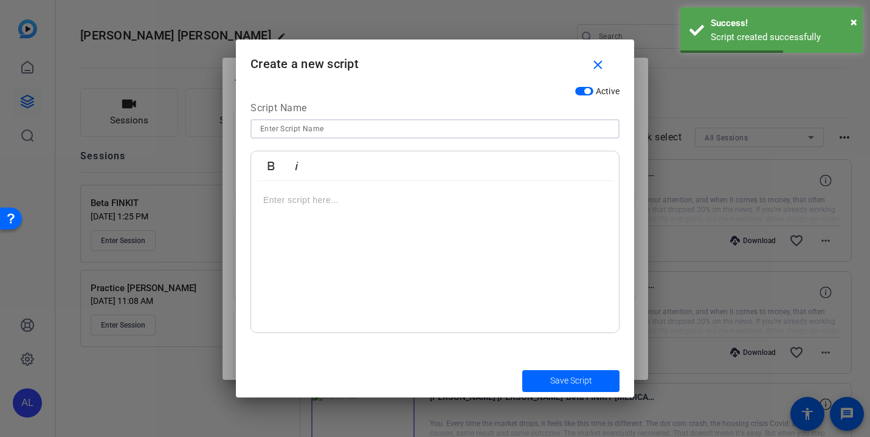
click at [494, 127] on input at bounding box center [435, 129] width 350 height 15
type input "T2 S2"
click at [426, 213] on div at bounding box center [435, 257] width 368 height 152
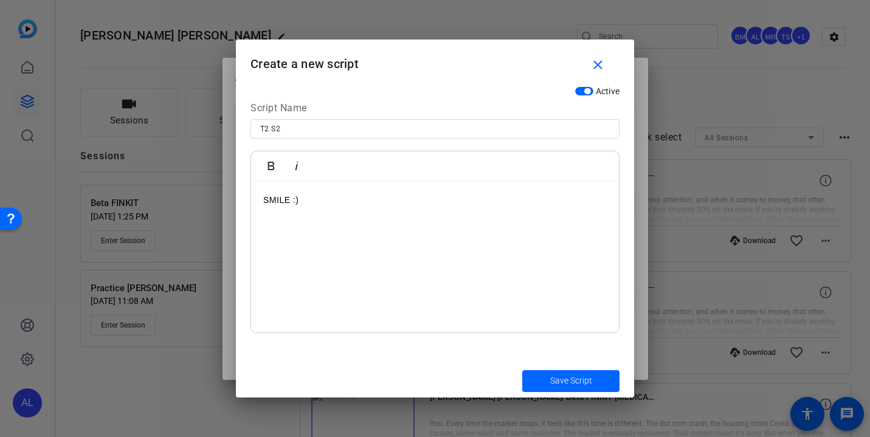
scroll to position [119, 0]
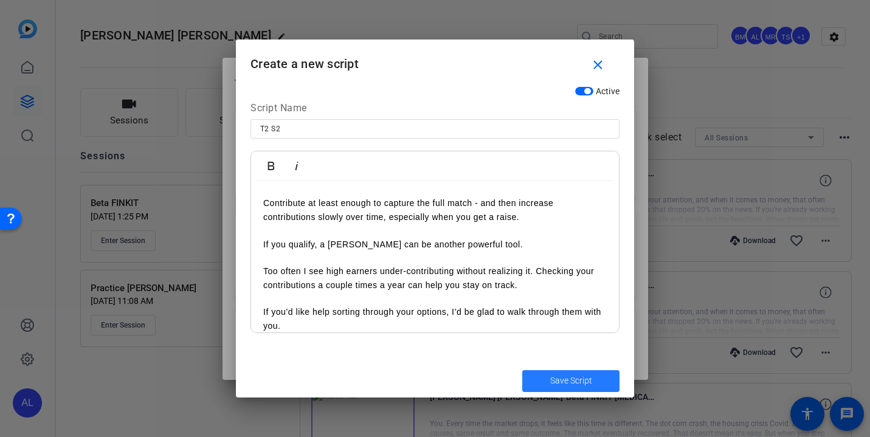
click at [562, 381] on span "Save Script" at bounding box center [571, 381] width 42 height 13
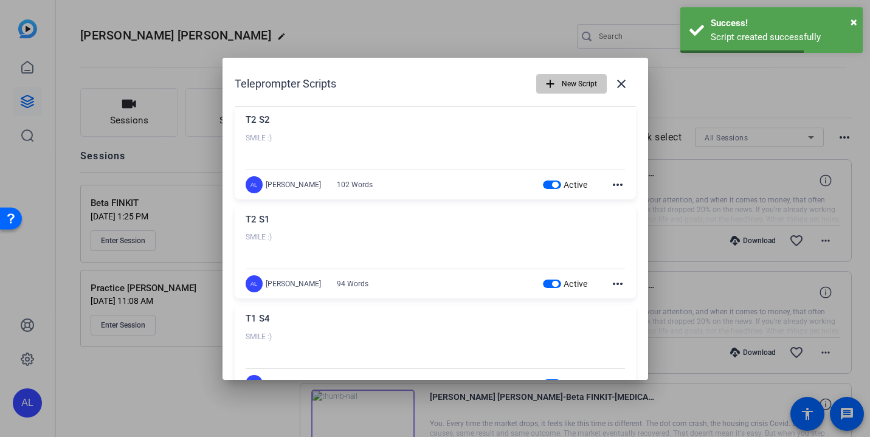
click at [574, 85] on span "New Script" at bounding box center [579, 83] width 35 height 23
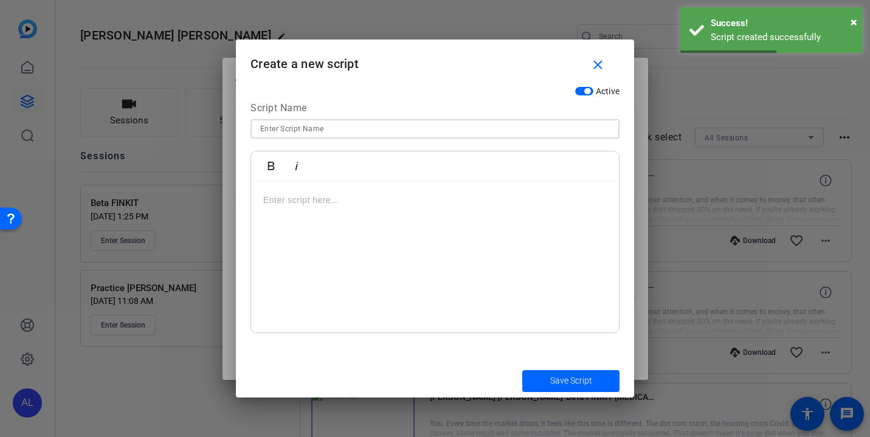
click at [518, 128] on input at bounding box center [435, 129] width 350 height 15
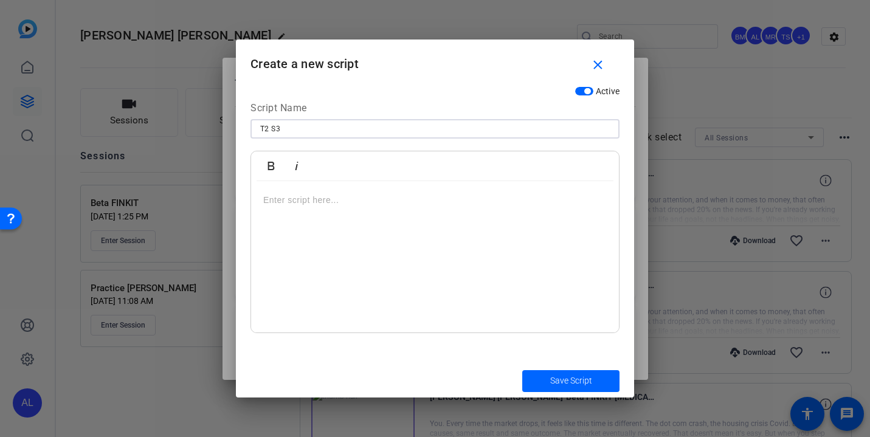
type input "T2 S3"
click at [466, 209] on div at bounding box center [435, 257] width 368 height 152
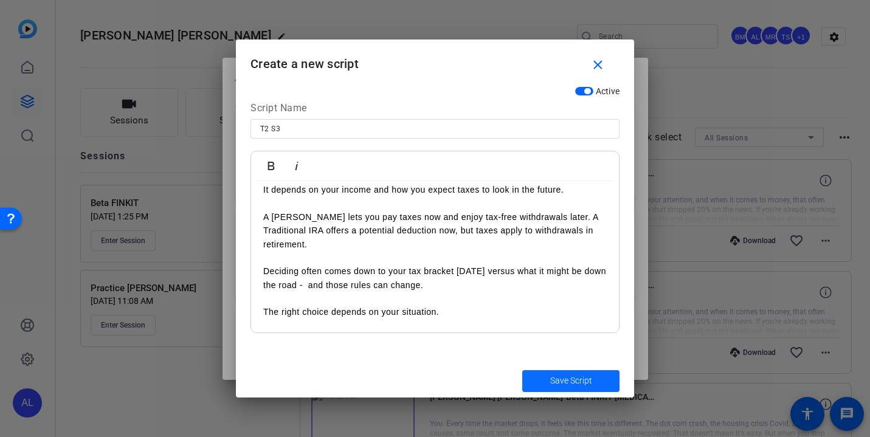
click at [586, 384] on span "Save Script" at bounding box center [571, 381] width 42 height 13
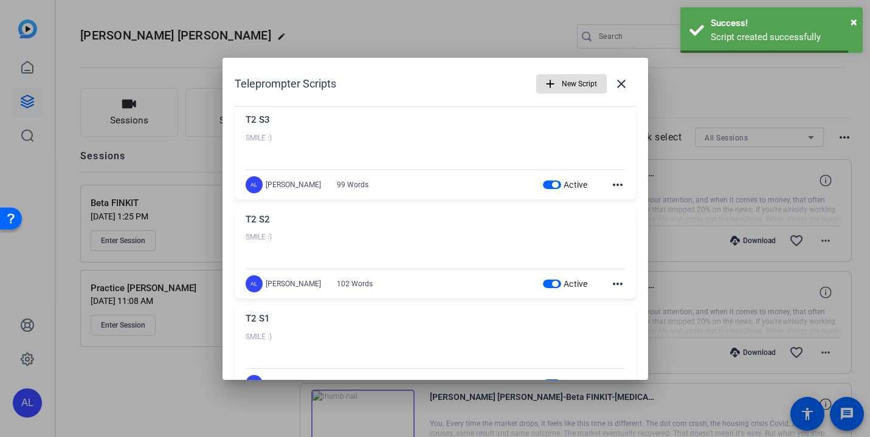
click at [588, 81] on span "New Script" at bounding box center [579, 83] width 35 height 23
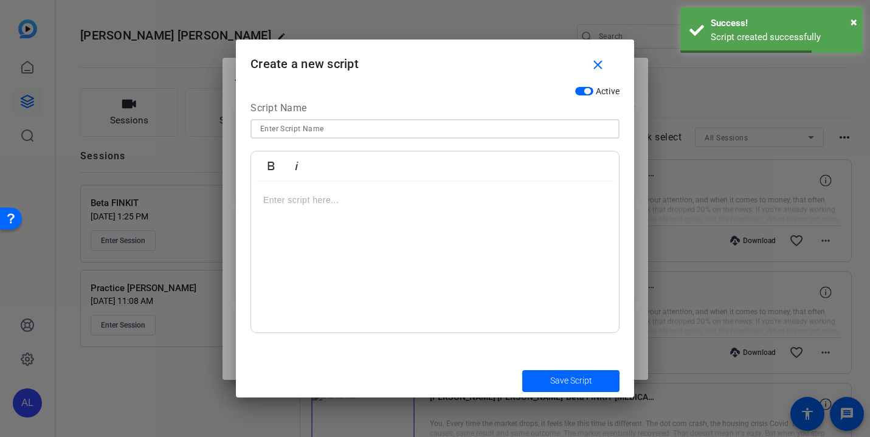
click at [465, 131] on input at bounding box center [435, 129] width 350 height 15
type input "T2 S4"
click at [428, 234] on div at bounding box center [435, 257] width 368 height 152
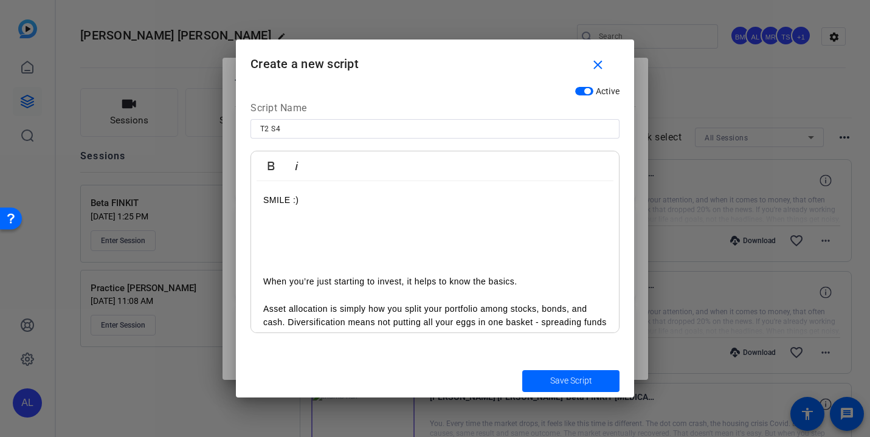
scroll to position [92, 0]
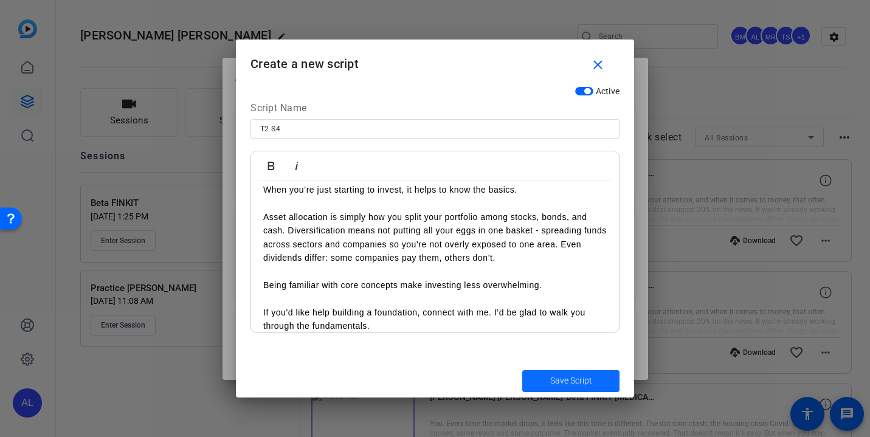
click at [584, 382] on span "Save Script" at bounding box center [571, 381] width 42 height 13
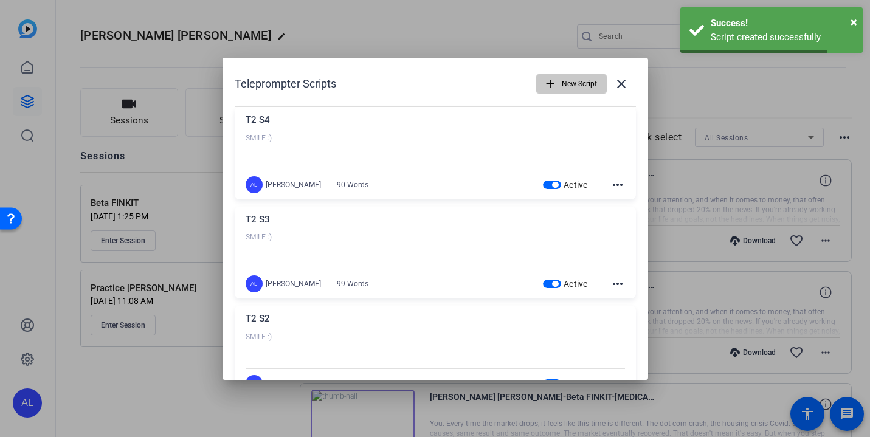
click at [579, 91] on span "New Script" at bounding box center [579, 83] width 35 height 23
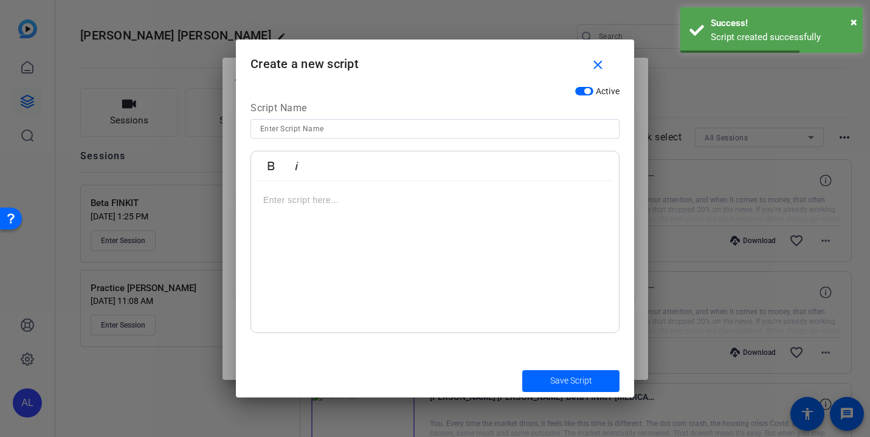
click at [489, 126] on input at bounding box center [435, 129] width 350 height 15
type input "T2 S5"
click at [452, 221] on div at bounding box center [435, 257] width 368 height 152
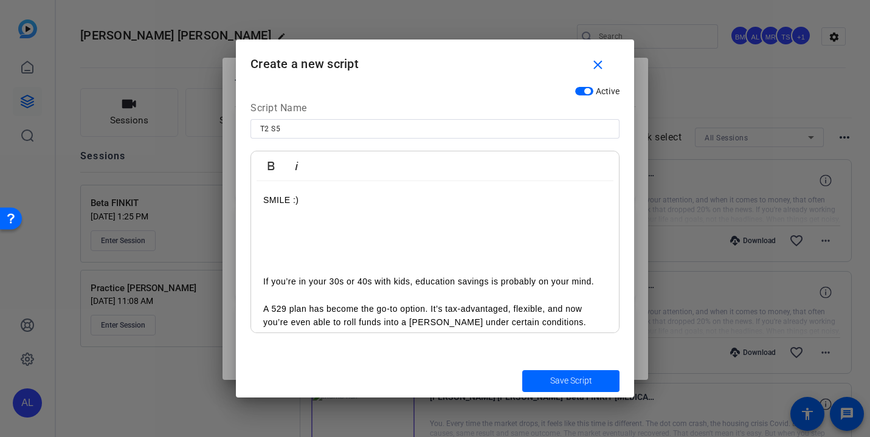
scroll to position [106, 0]
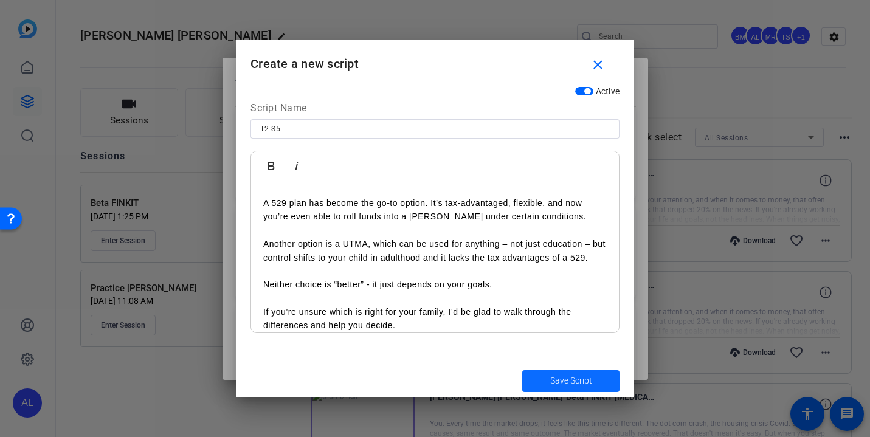
click at [581, 383] on span "Save Script" at bounding box center [571, 381] width 42 height 13
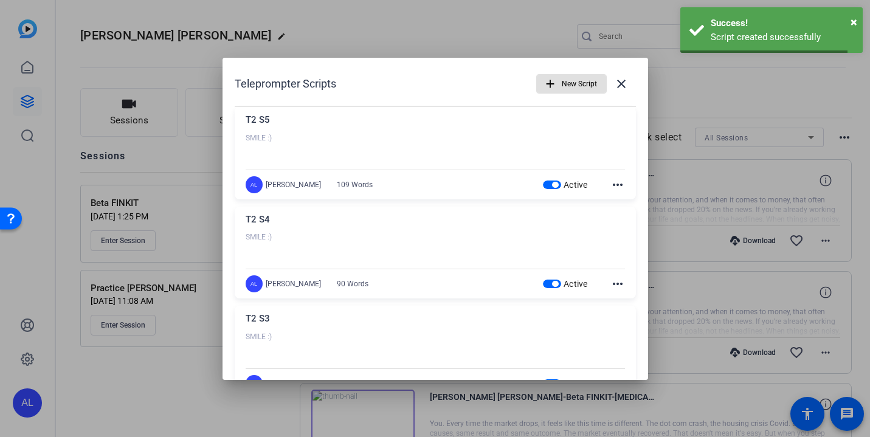
click at [591, 86] on span "New Script" at bounding box center [579, 83] width 35 height 23
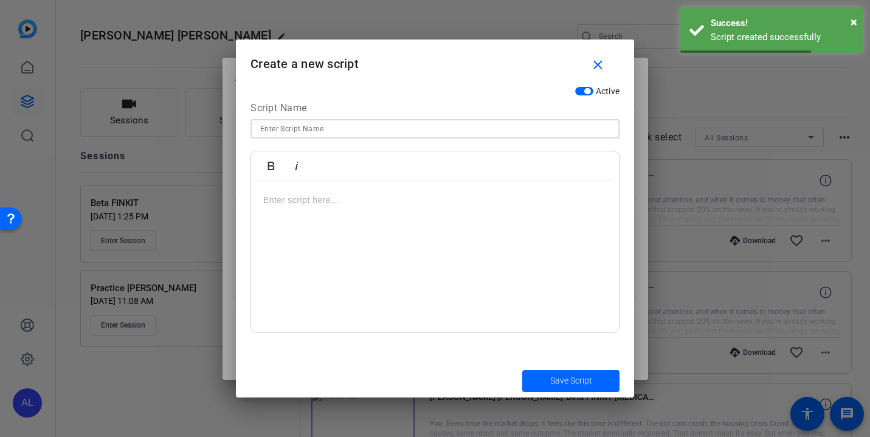
click at [473, 125] on input at bounding box center [435, 129] width 350 height 15
type input "T3 S1"
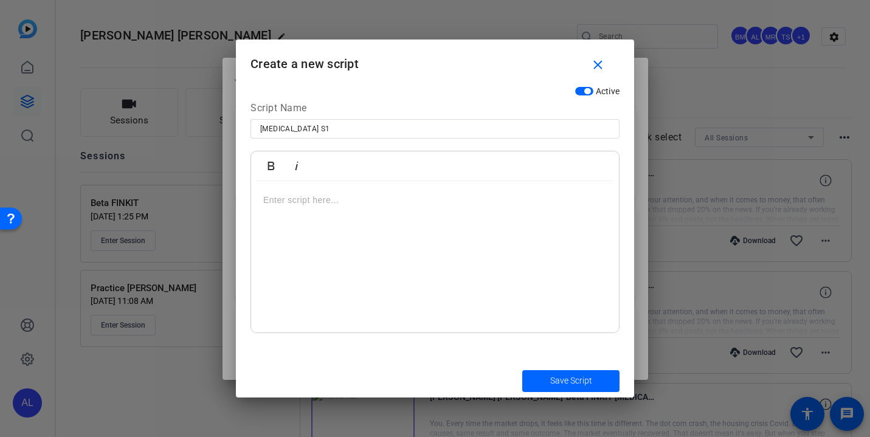
click at [422, 208] on div at bounding box center [435, 257] width 368 height 152
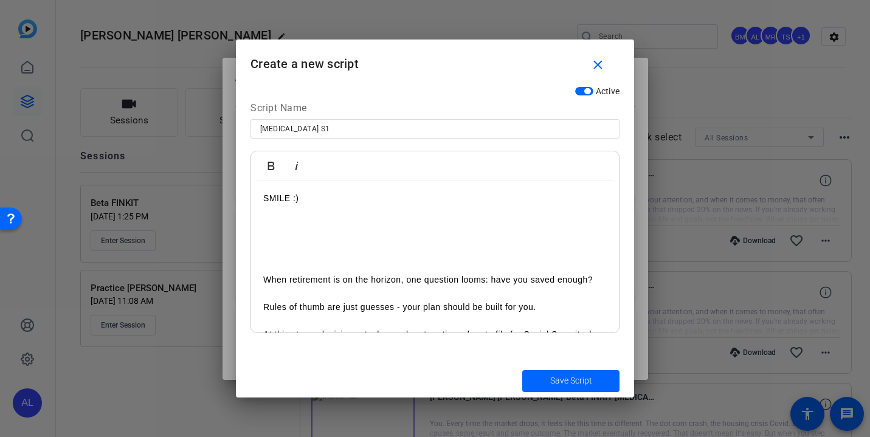
scroll to position [0, 0]
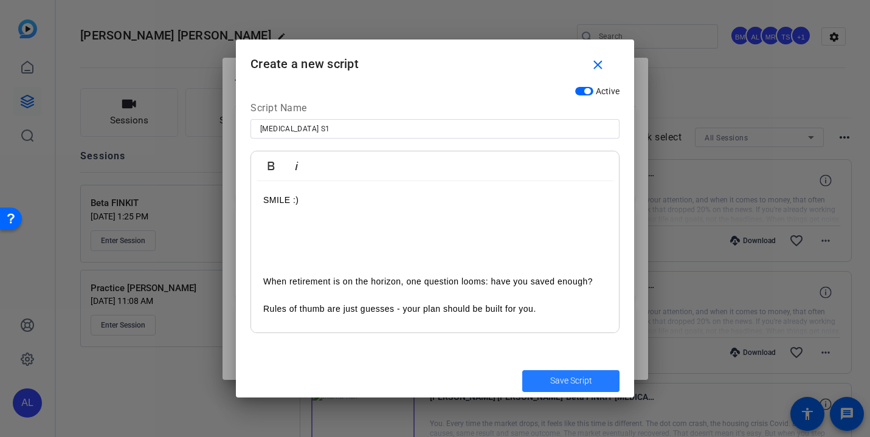
click at [566, 379] on span "Save Script" at bounding box center [571, 381] width 42 height 13
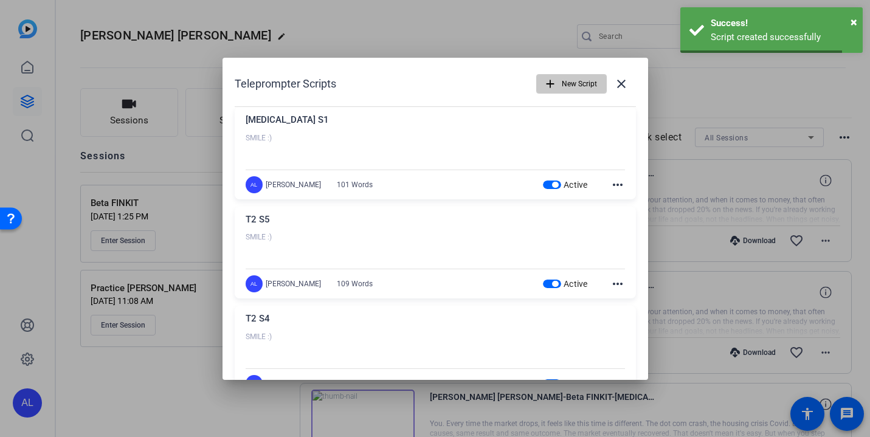
click at [582, 80] on span "New Script" at bounding box center [579, 83] width 35 height 23
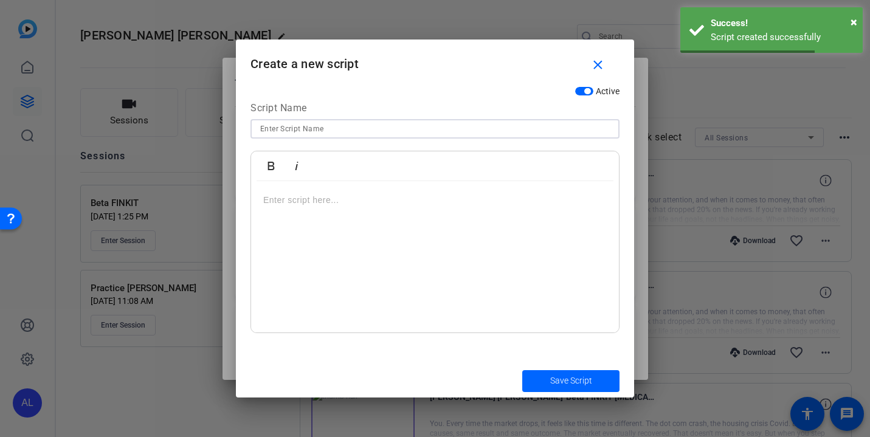
click at [494, 134] on input at bounding box center [435, 129] width 350 height 15
click at [504, 171] on div "Bold Italic" at bounding box center [435, 166] width 368 height 30
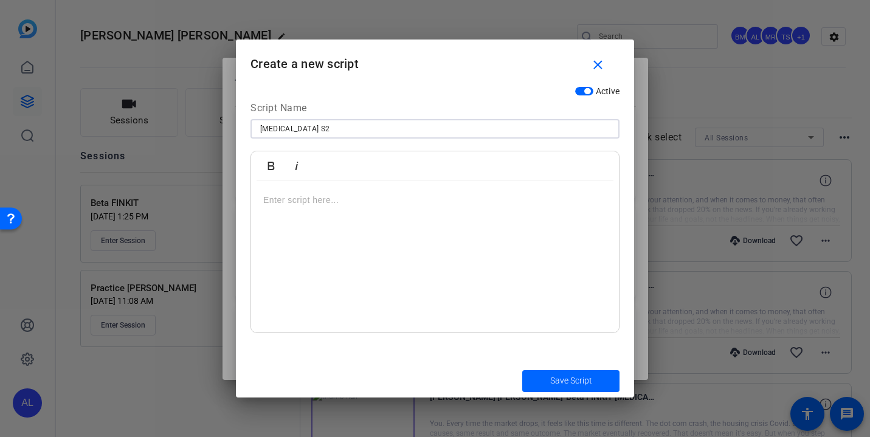
type input "T3 S2"
click at [494, 213] on div at bounding box center [435, 257] width 368 height 152
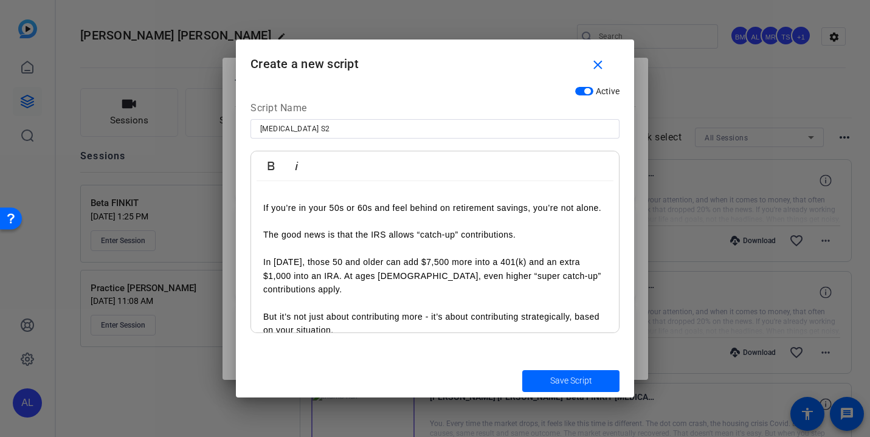
scroll to position [131, 0]
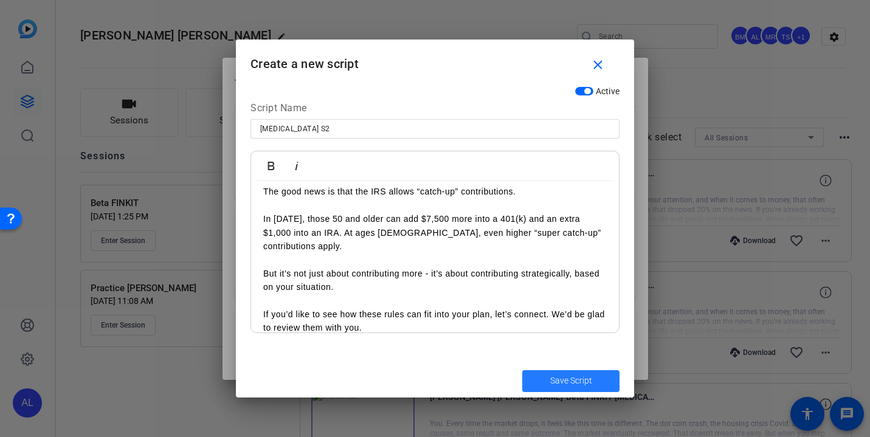
click at [556, 384] on span "Save Script" at bounding box center [571, 381] width 42 height 13
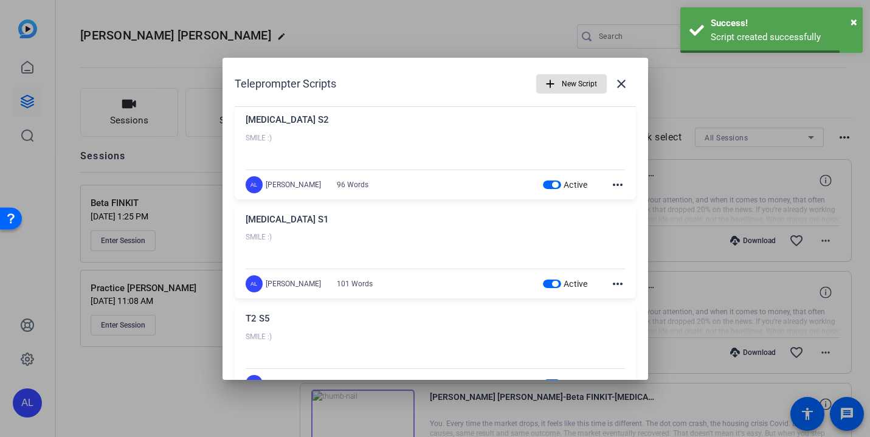
click at [578, 84] on span "New Script" at bounding box center [579, 83] width 35 height 23
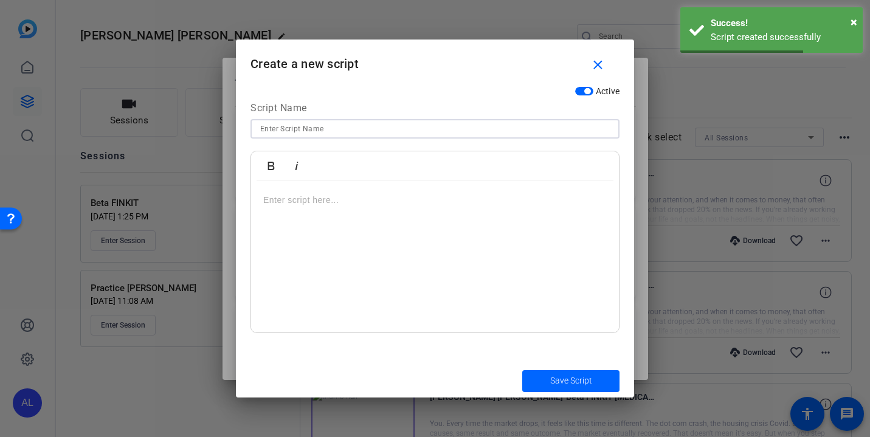
click at [496, 130] on input at bounding box center [435, 129] width 350 height 15
type input "T3 S3"
click at [435, 213] on div at bounding box center [435, 257] width 368 height 152
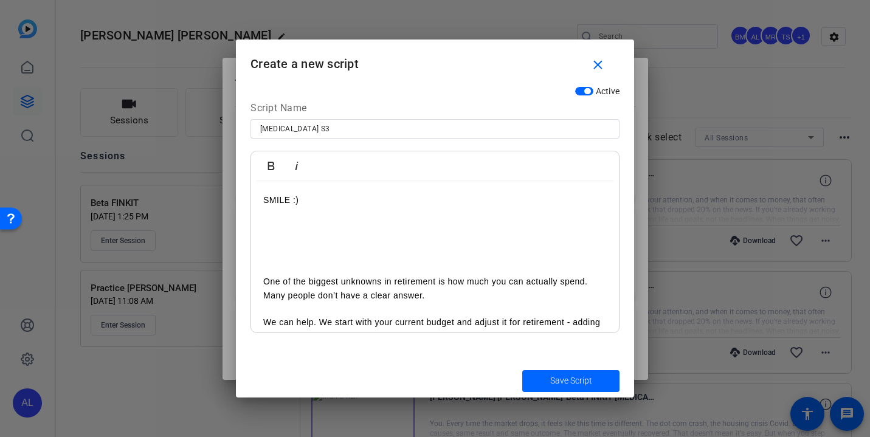
scroll to position [78, 0]
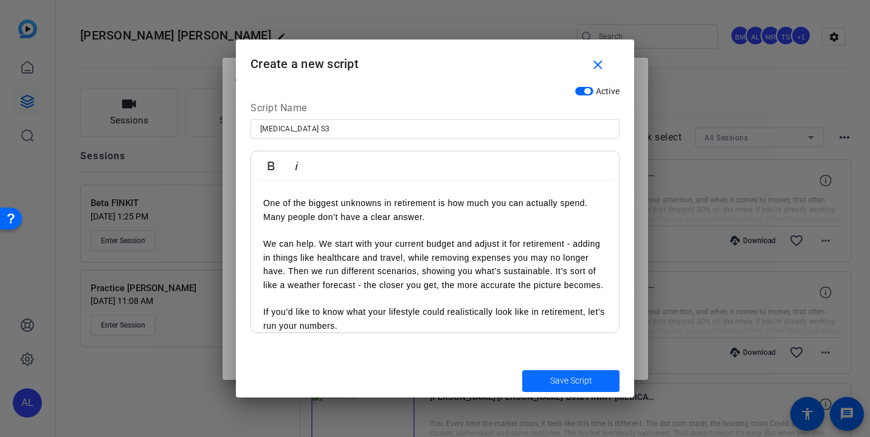
click at [580, 379] on span "Save Script" at bounding box center [571, 381] width 42 height 13
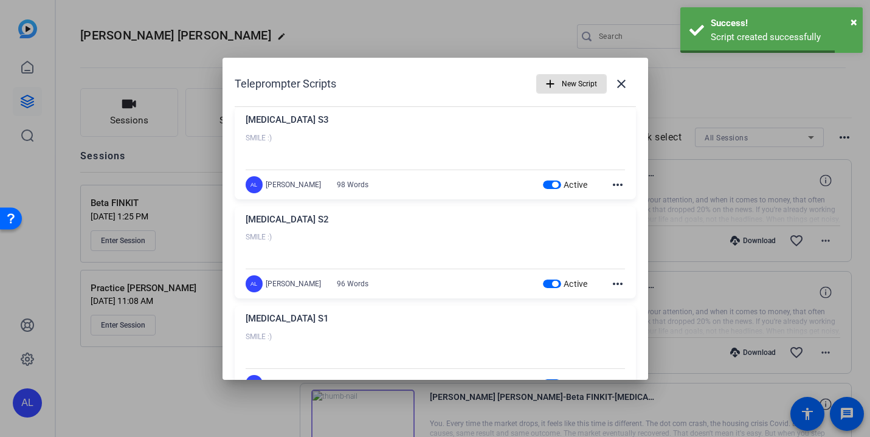
click at [578, 88] on span "New Script" at bounding box center [579, 83] width 35 height 23
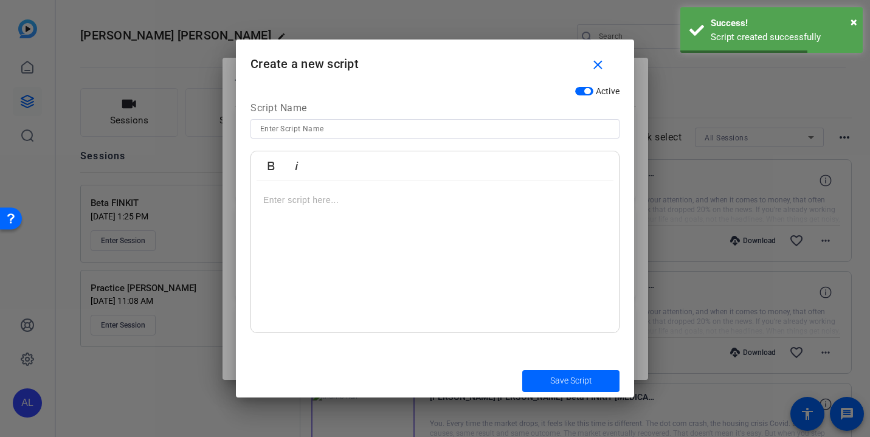
click at [520, 125] on input at bounding box center [435, 129] width 350 height 15
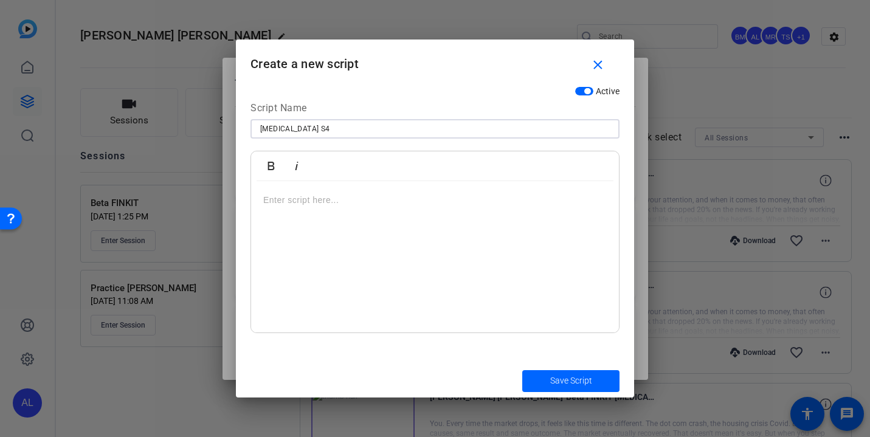
type input "T3 S4"
click at [472, 211] on div at bounding box center [435, 257] width 368 height 152
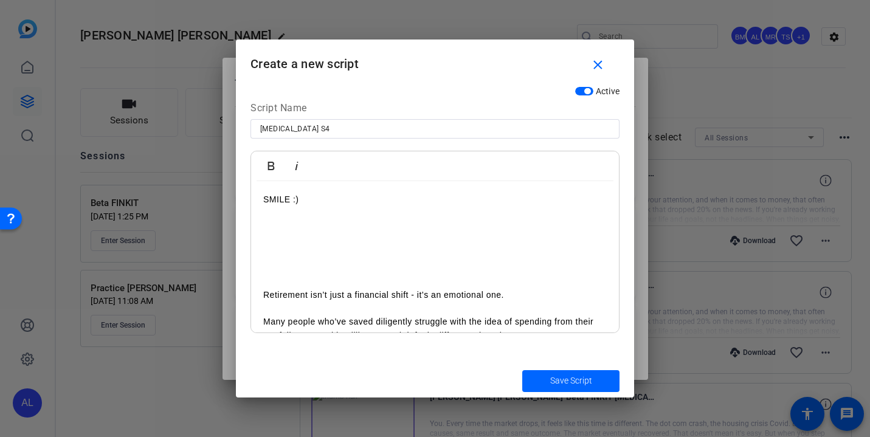
scroll to position [0, 0]
click at [580, 384] on span "Save Script" at bounding box center [571, 381] width 42 height 13
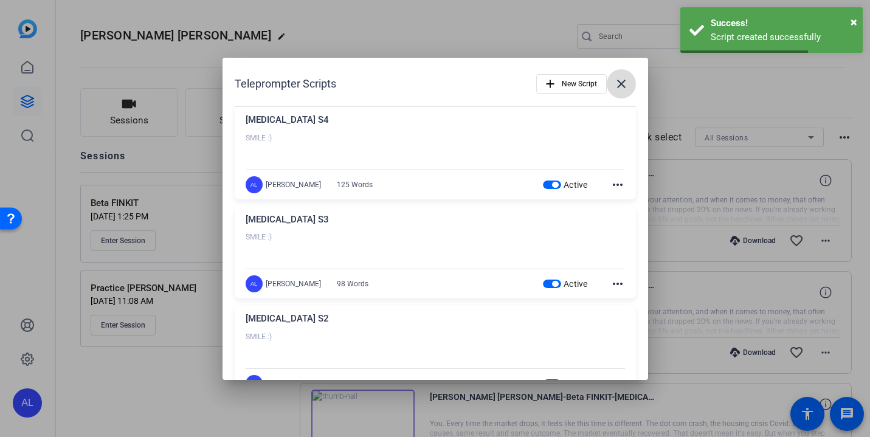
click at [625, 80] on mat-icon "close" at bounding box center [621, 84] width 15 height 15
